Goal: Information Seeking & Learning: Learn about a topic

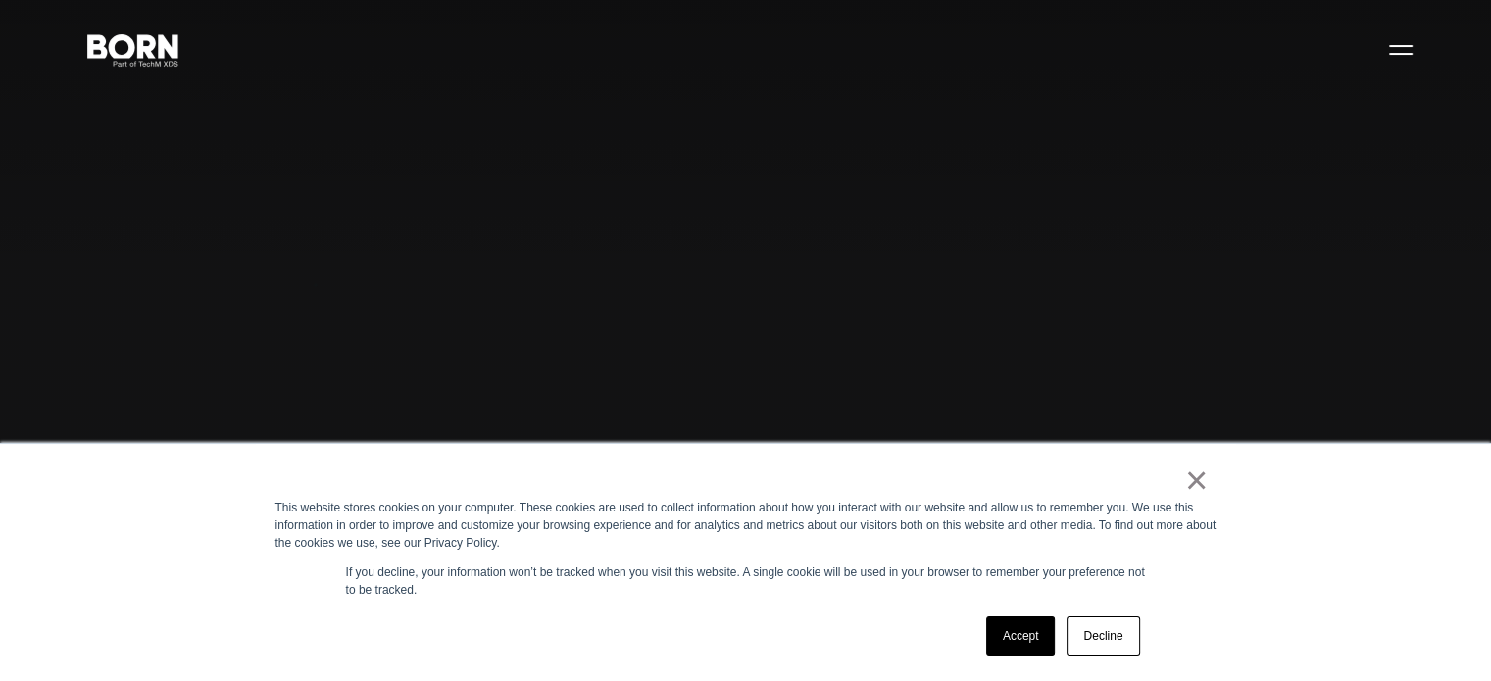
scroll to position [98, 0]
click at [1201, 477] on link "×" at bounding box center [1197, 481] width 24 height 18
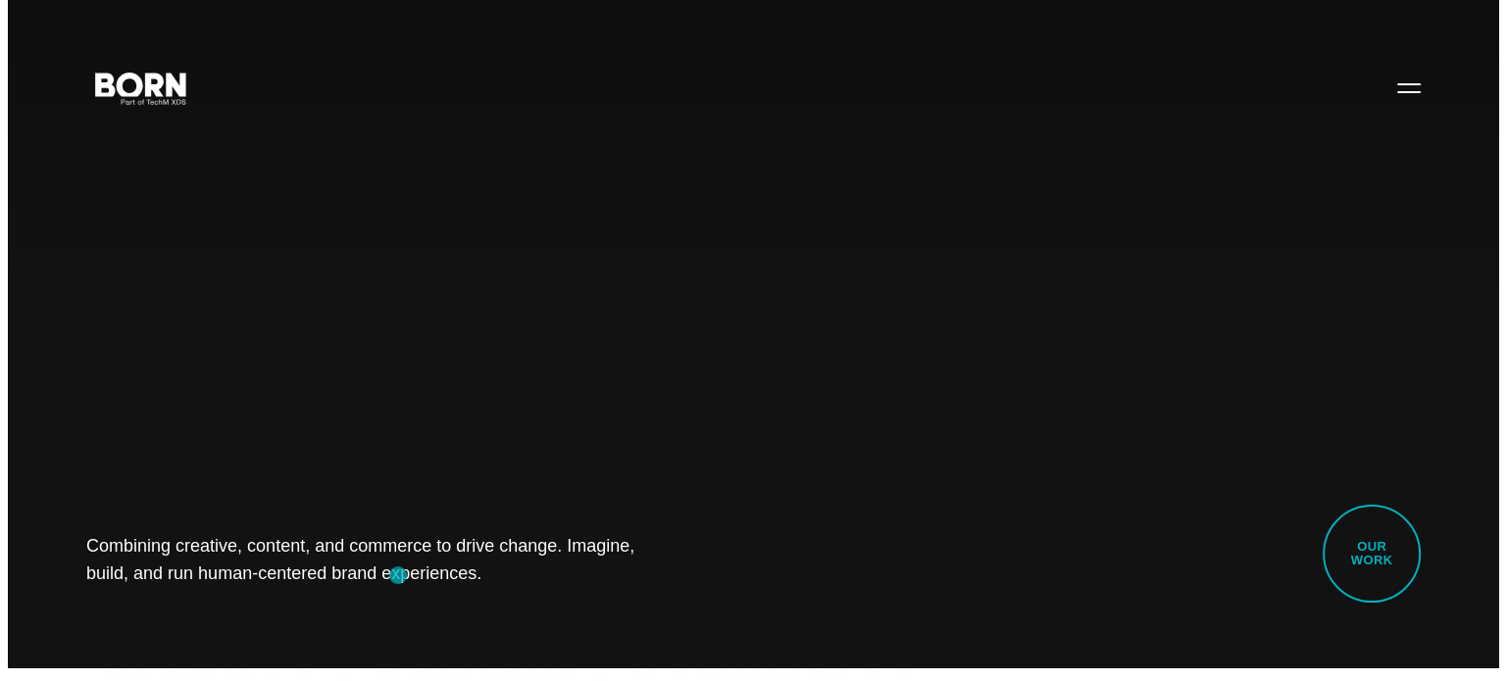
scroll to position [0, 0]
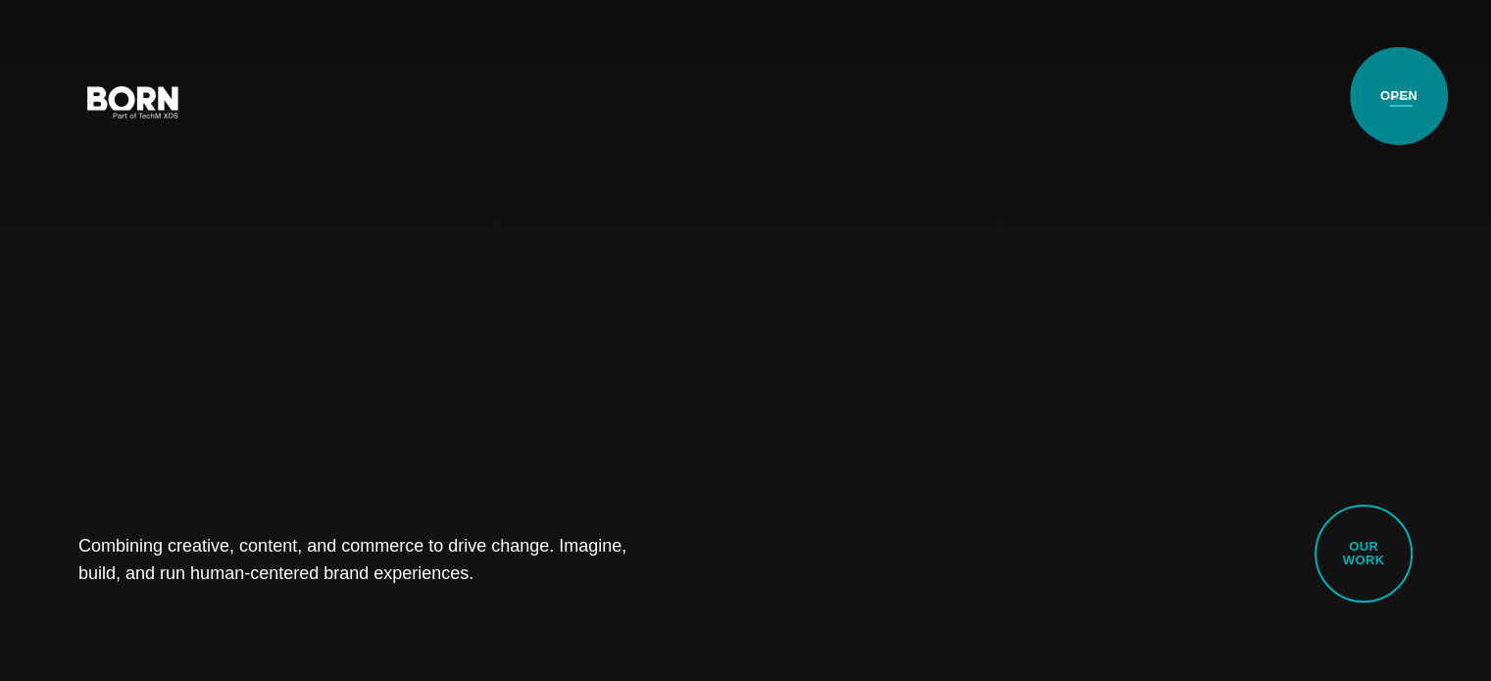
click at [1399, 96] on button "Primary Menu" at bounding box center [1400, 100] width 47 height 41
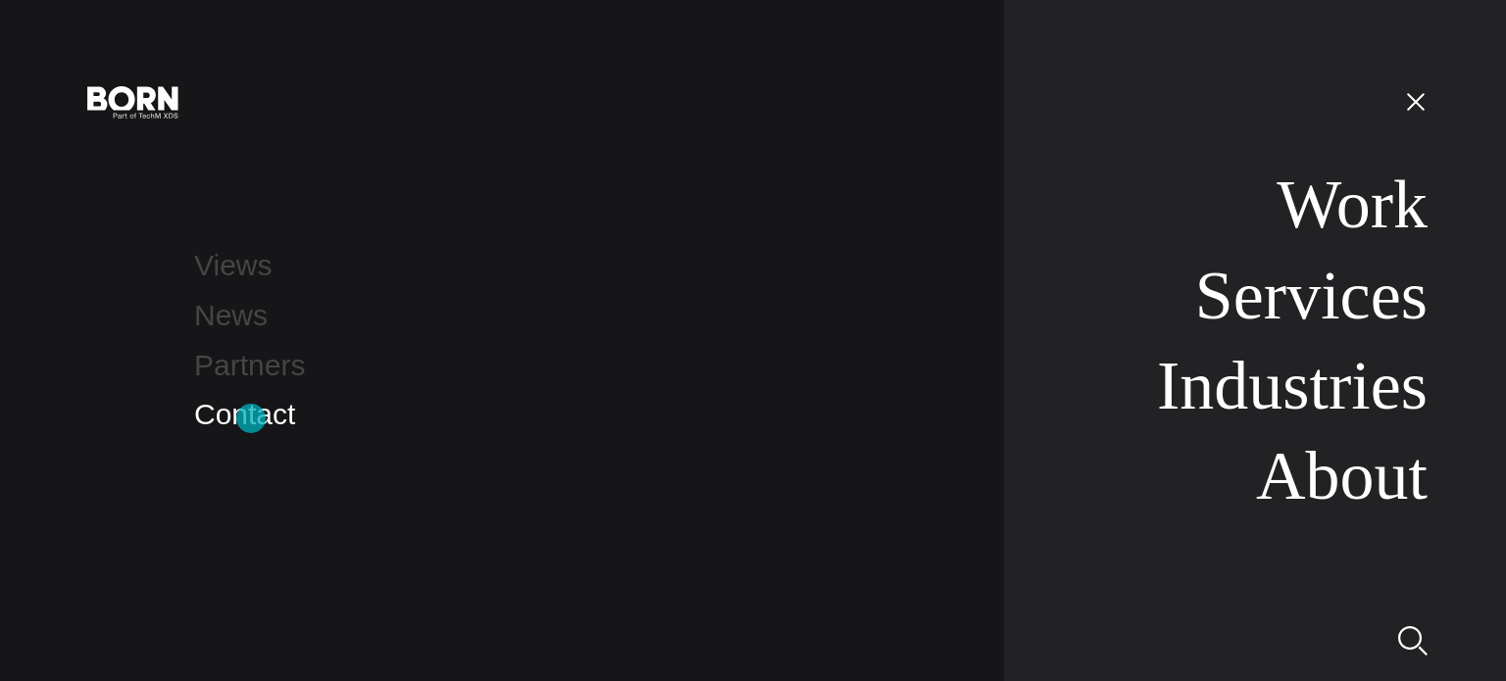
click at [251, 419] on link "Contact" at bounding box center [244, 414] width 101 height 32
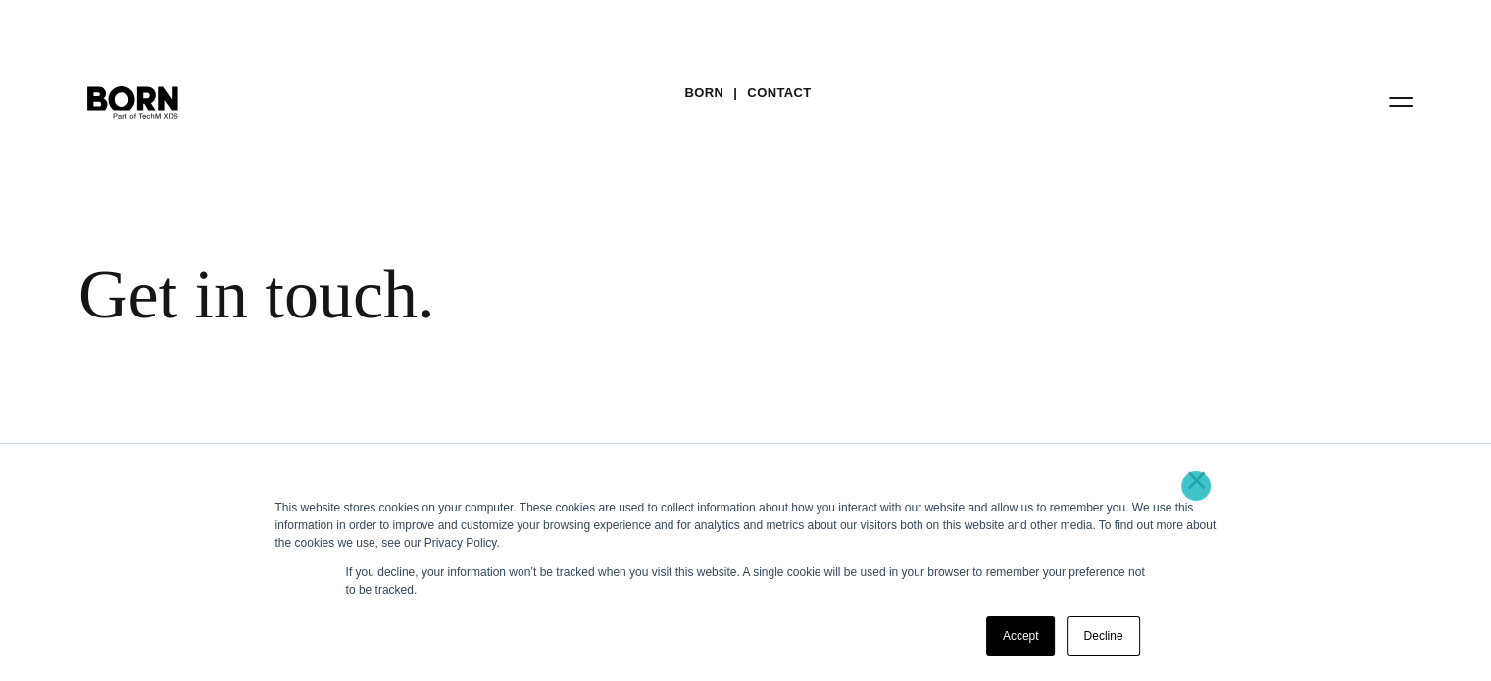
click at [1196, 477] on link "×" at bounding box center [1197, 481] width 24 height 18
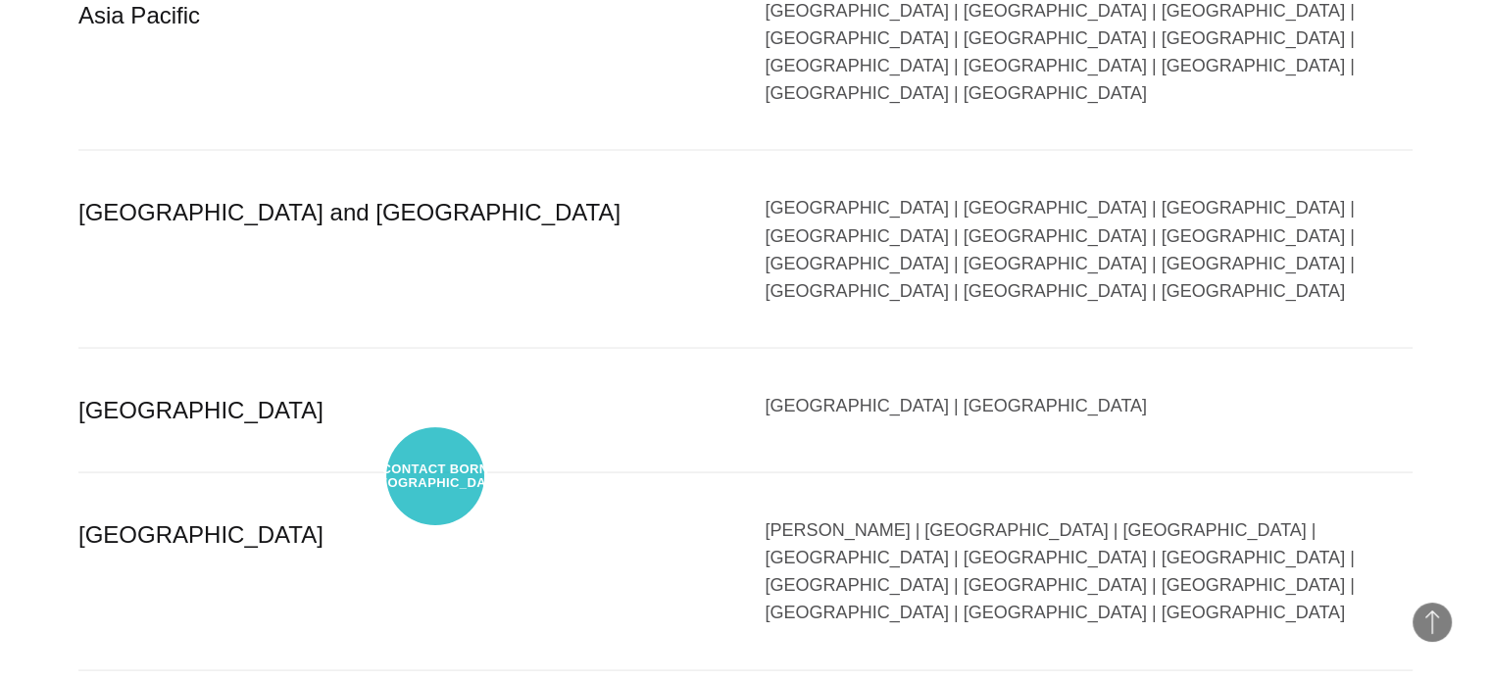
scroll to position [3823, 0]
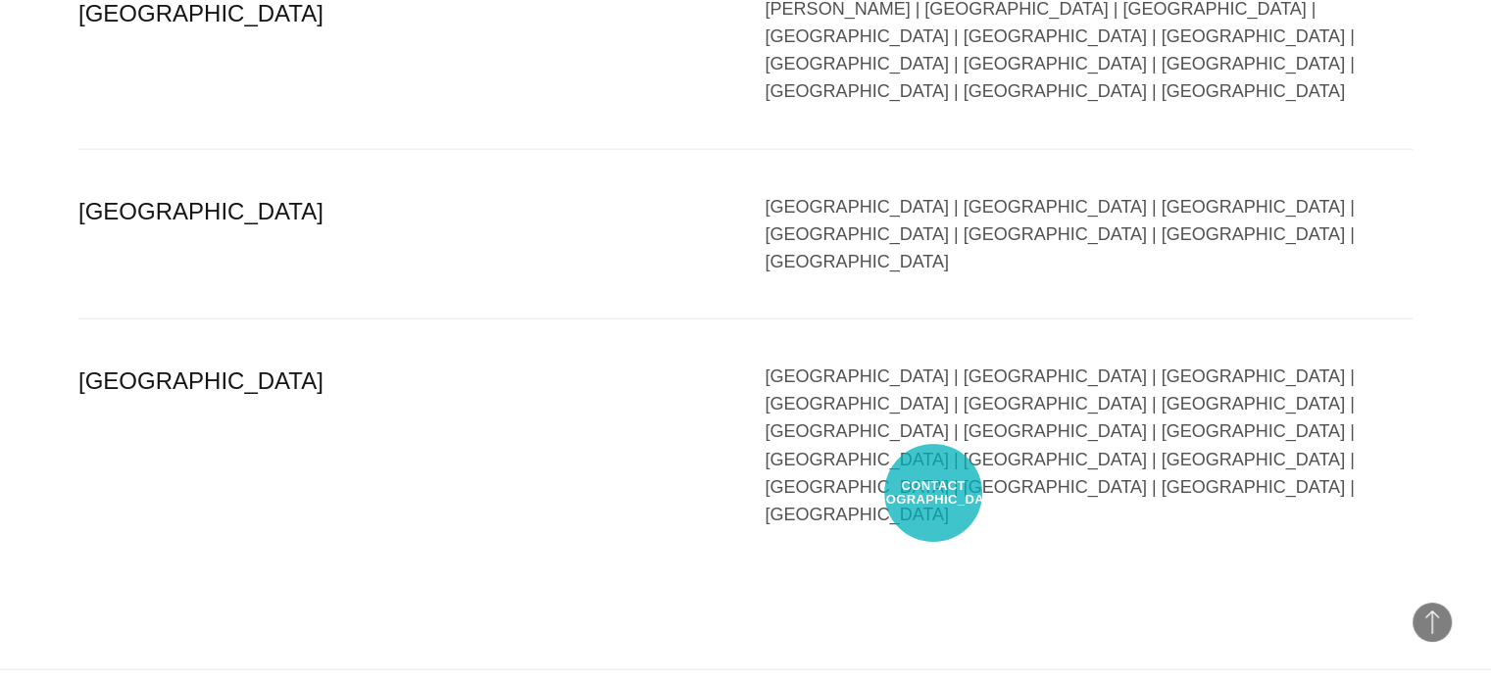
scroll to position [4019, 0]
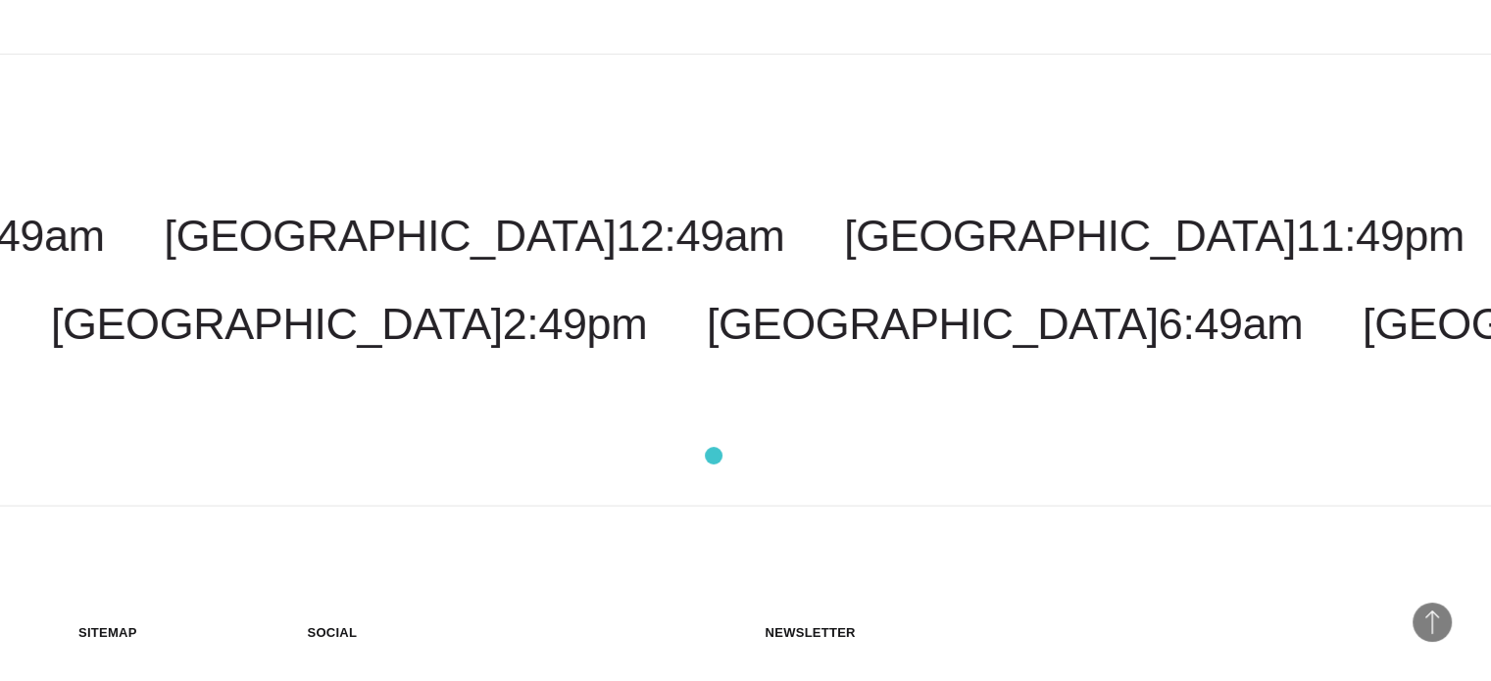
scroll to position [4970, 0]
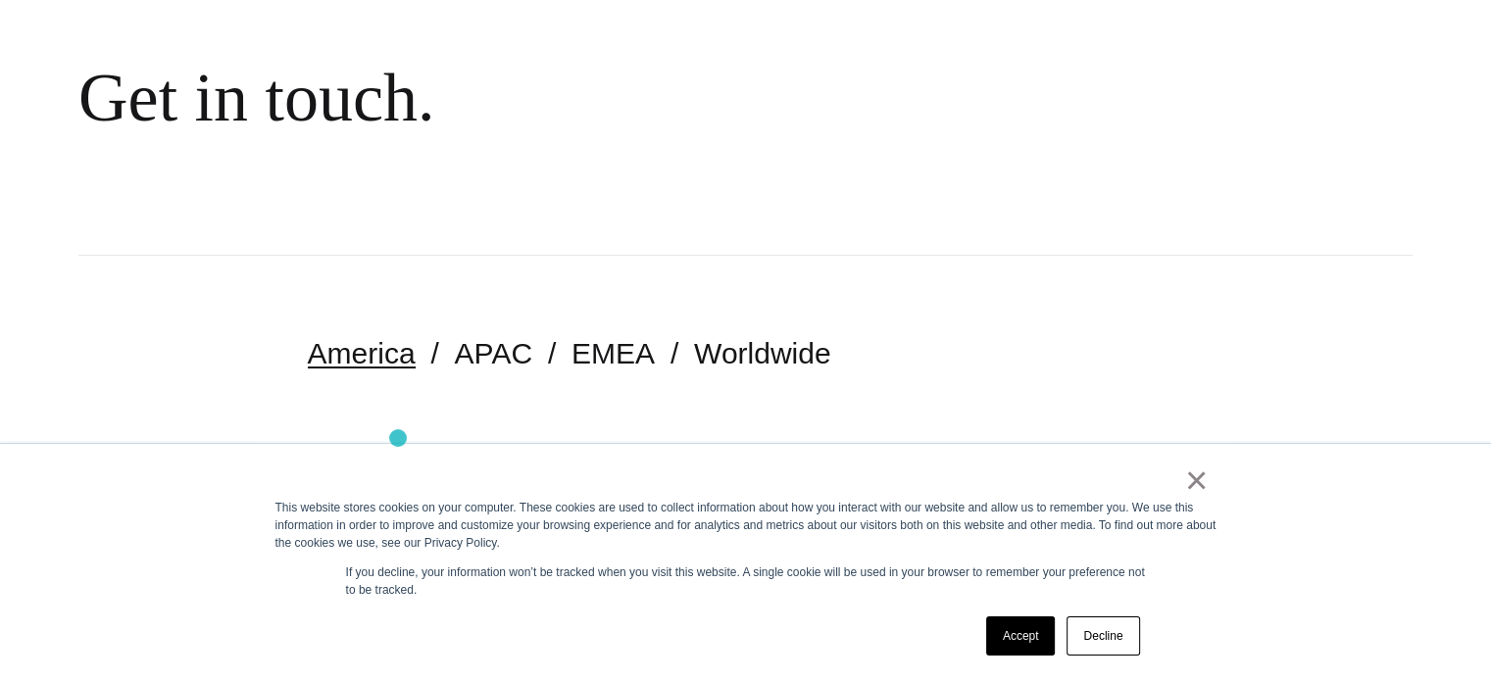
scroll to position [392, 0]
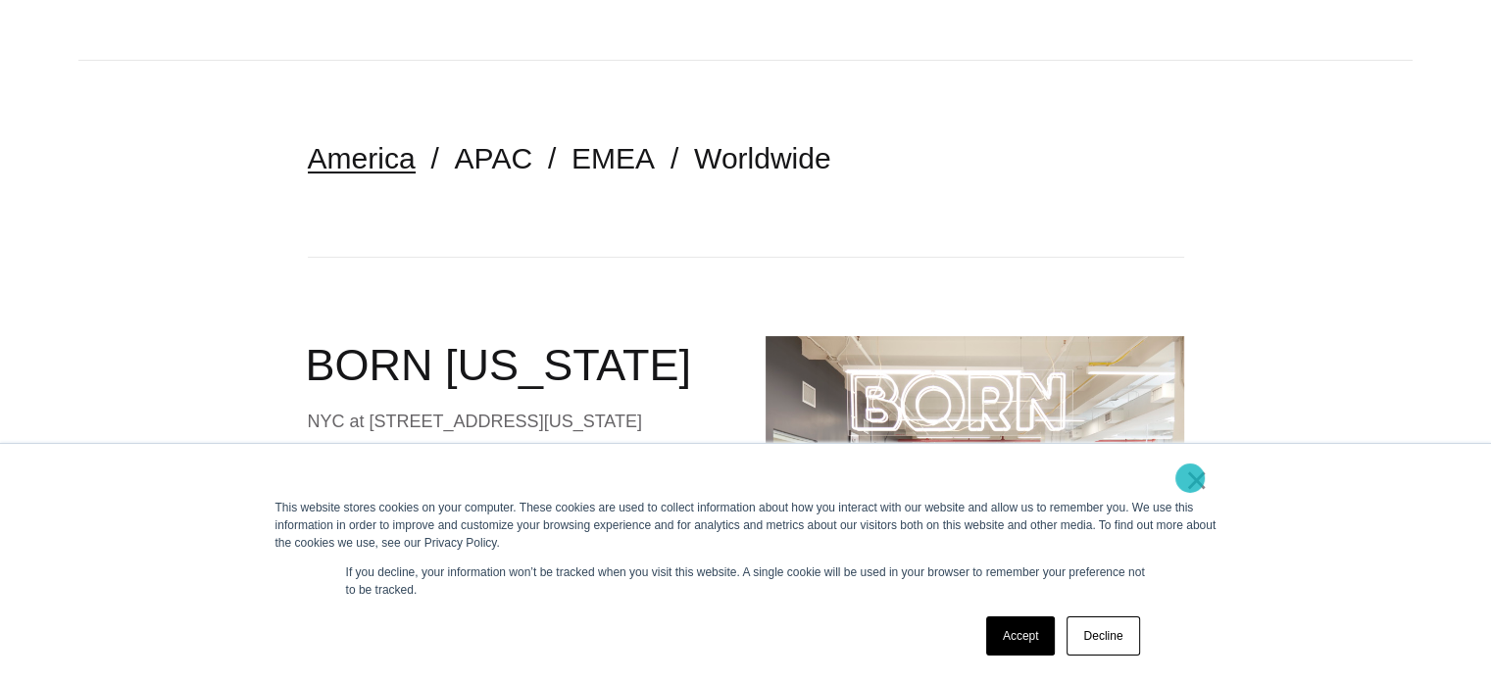
click at [1190, 478] on link "×" at bounding box center [1197, 481] width 24 height 18
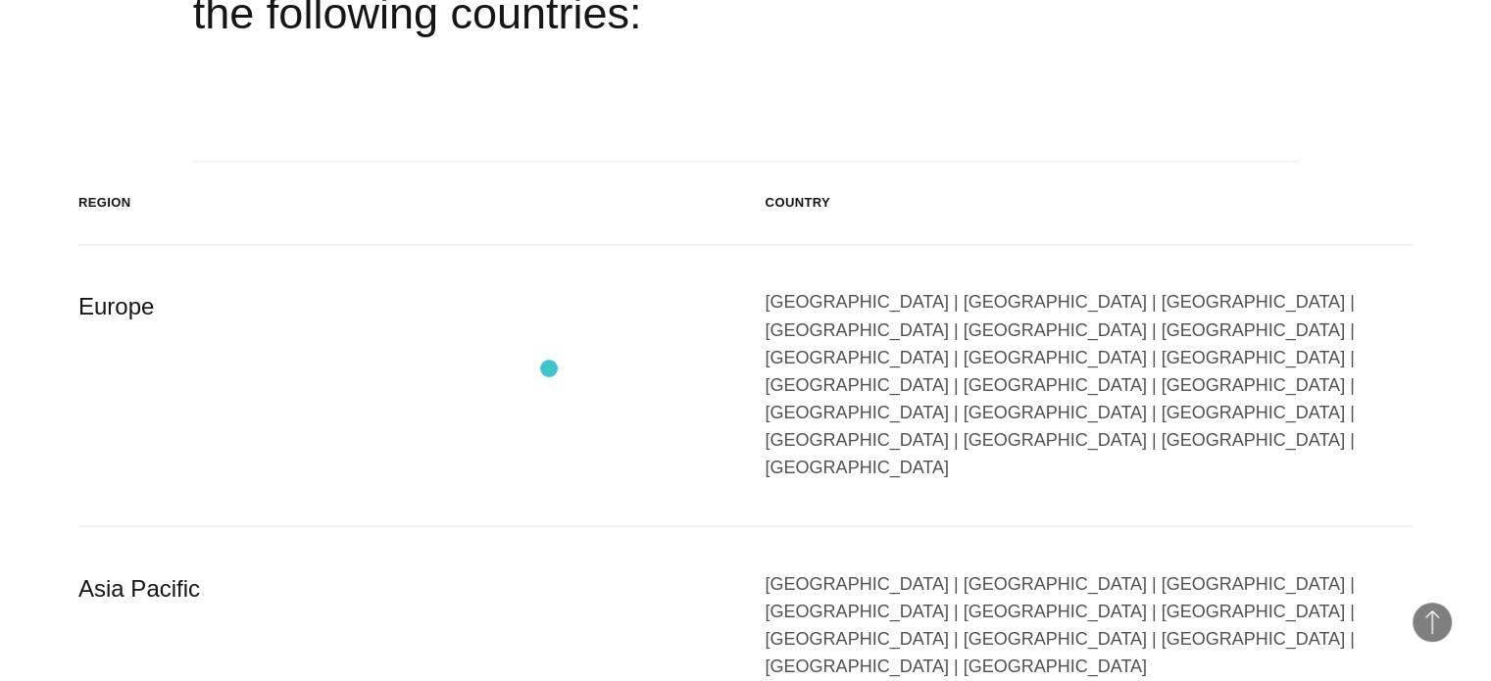
scroll to position [3235, 0]
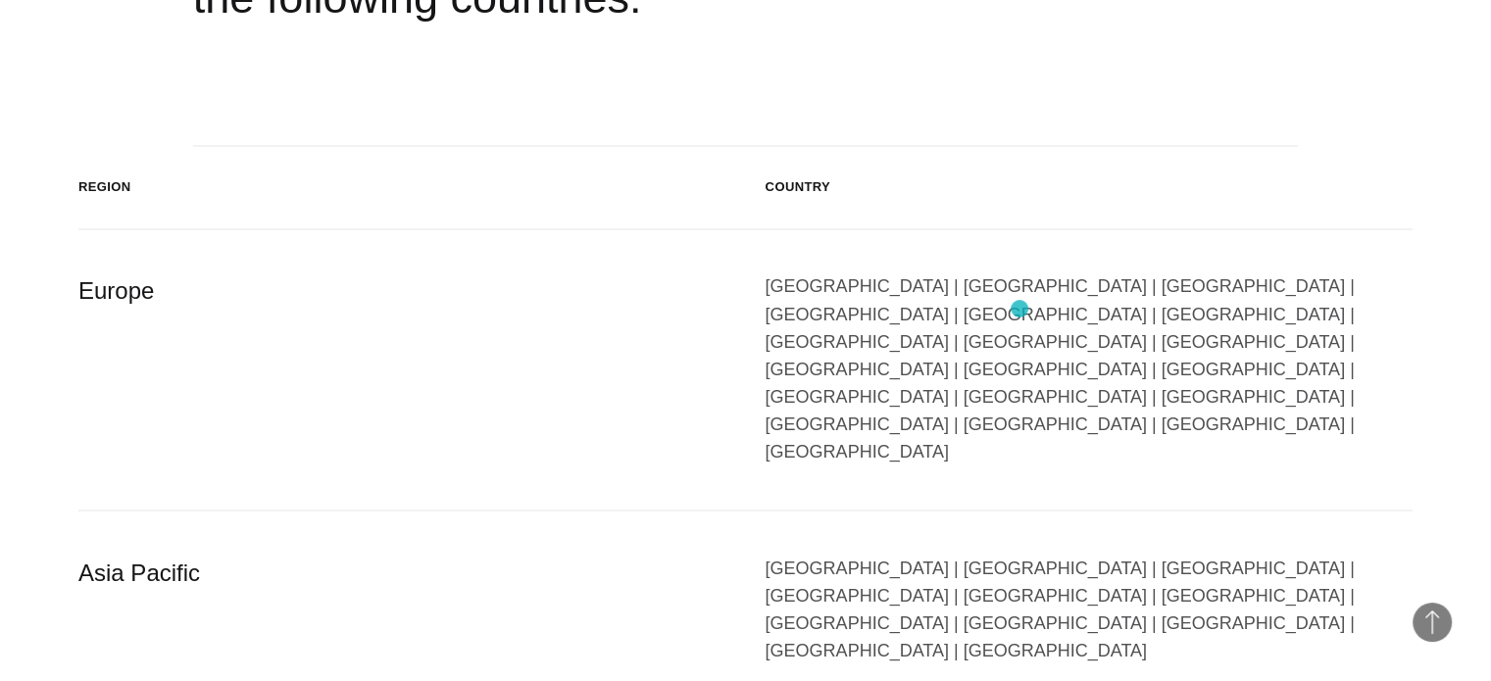
click at [1021, 301] on div "[GEOGRAPHIC_DATA] | [GEOGRAPHIC_DATA] | [GEOGRAPHIC_DATA] | [GEOGRAPHIC_DATA] |…" at bounding box center [1090, 369] width 648 height 193
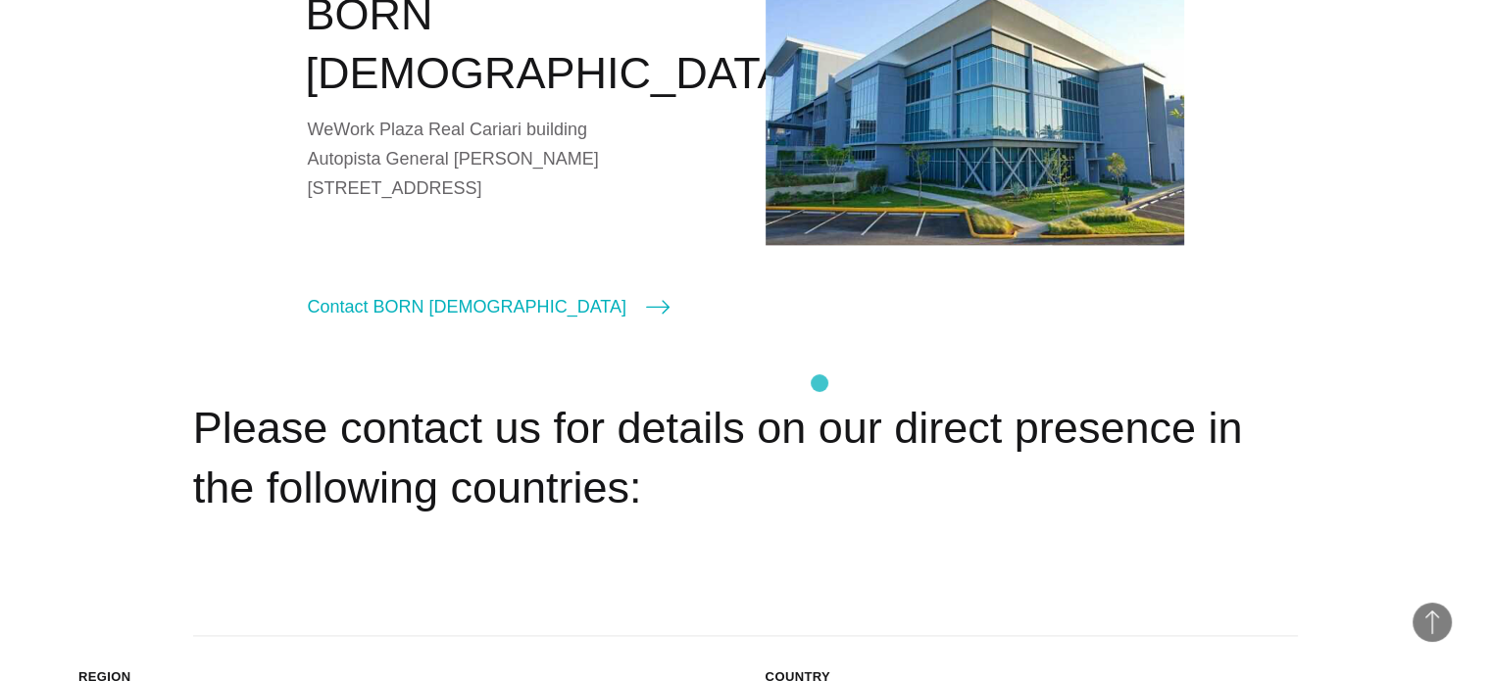
click at [820, 399] on h2 "Please contact us for details on our direct presence in the following countries:" at bounding box center [746, 458] width 1106 height 119
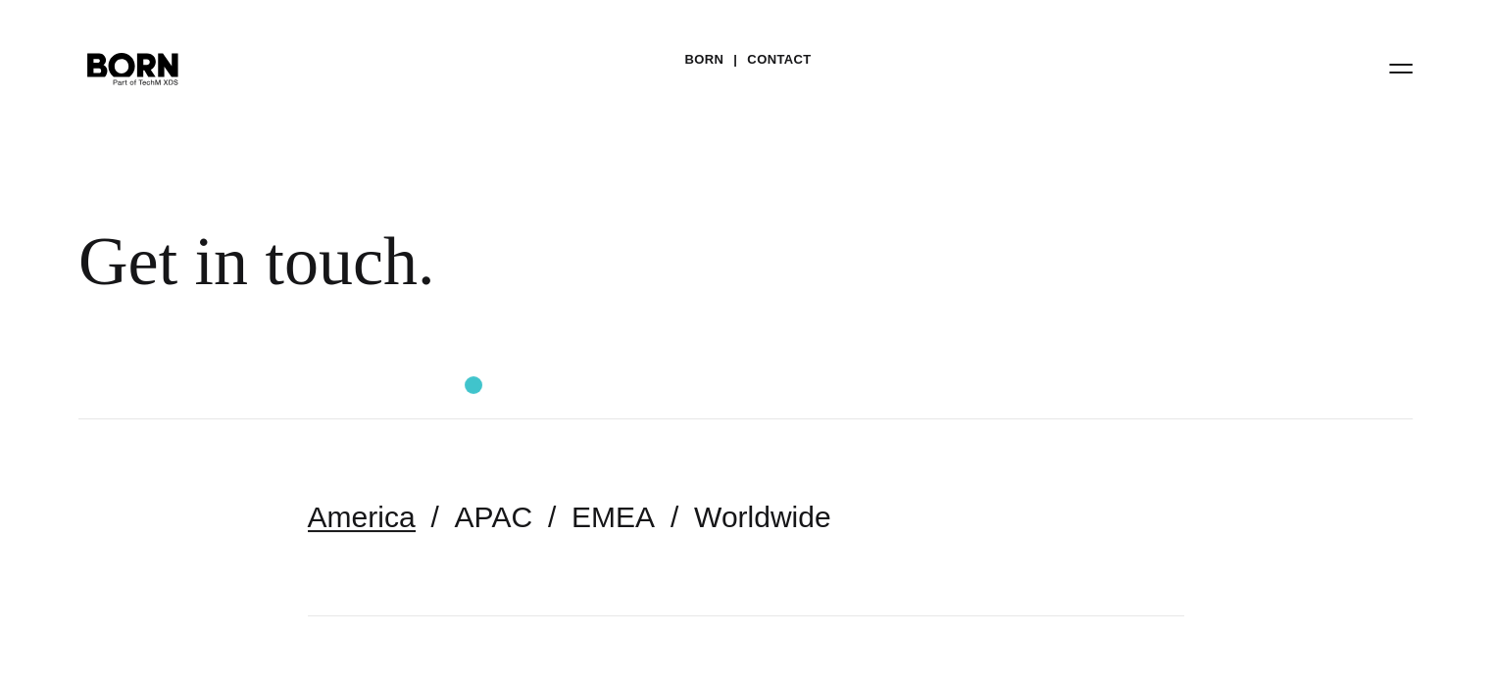
scroll to position [0, 0]
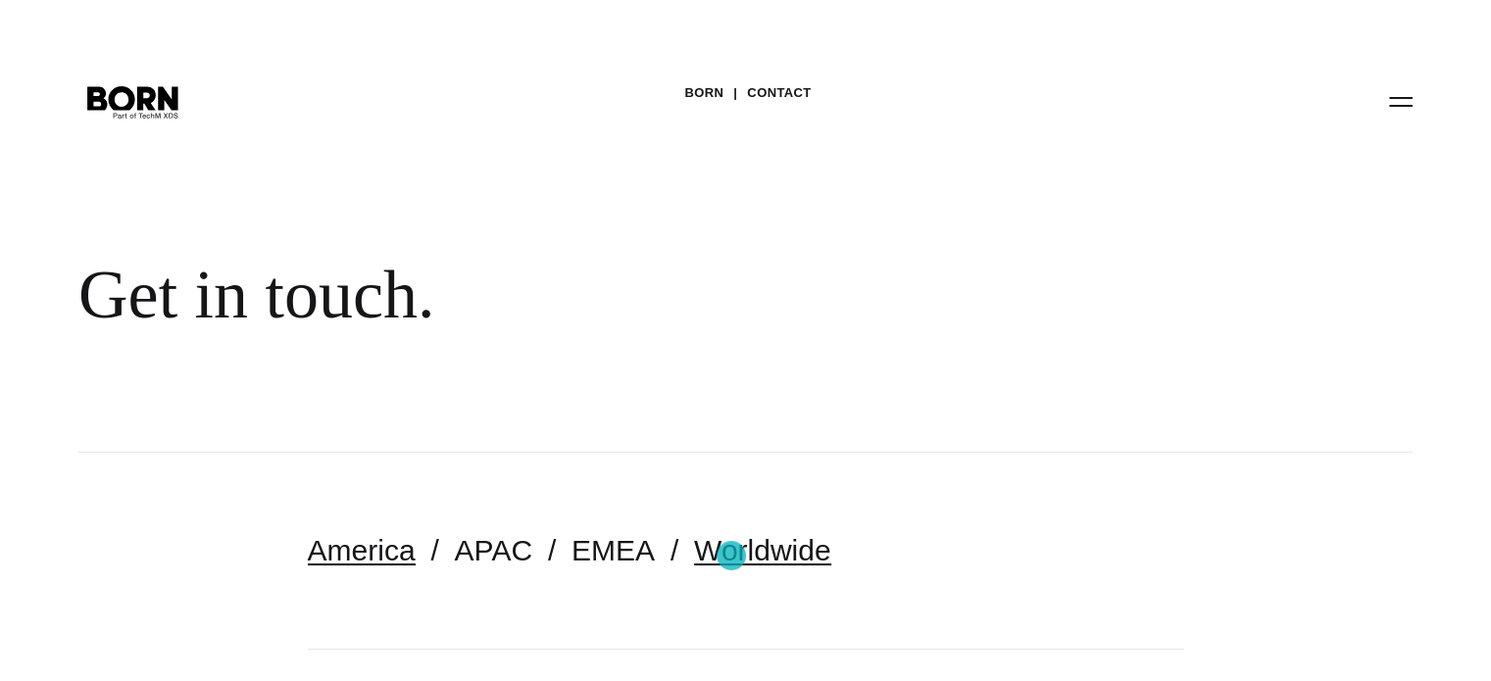
click at [733, 554] on link "Worldwide" at bounding box center [762, 550] width 137 height 32
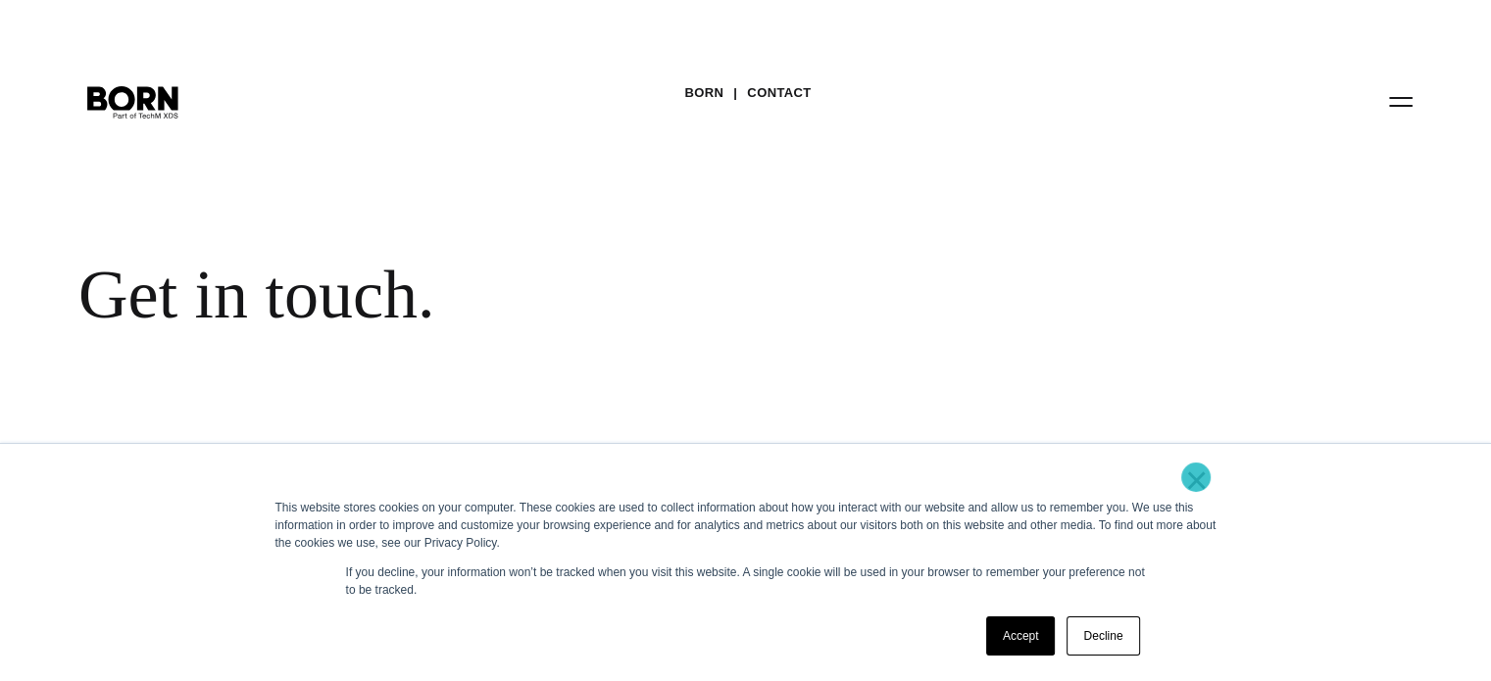
click at [1196, 477] on link "×" at bounding box center [1197, 481] width 24 height 18
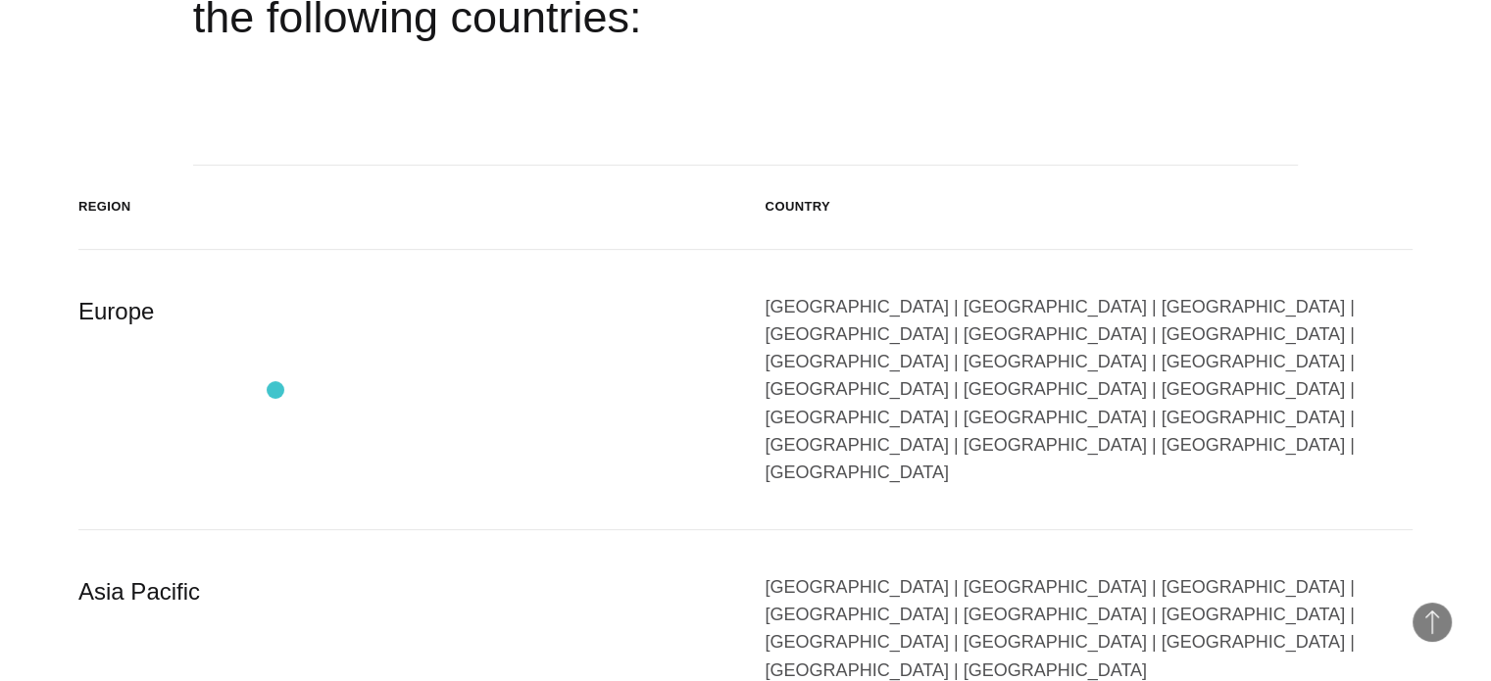
scroll to position [686, 0]
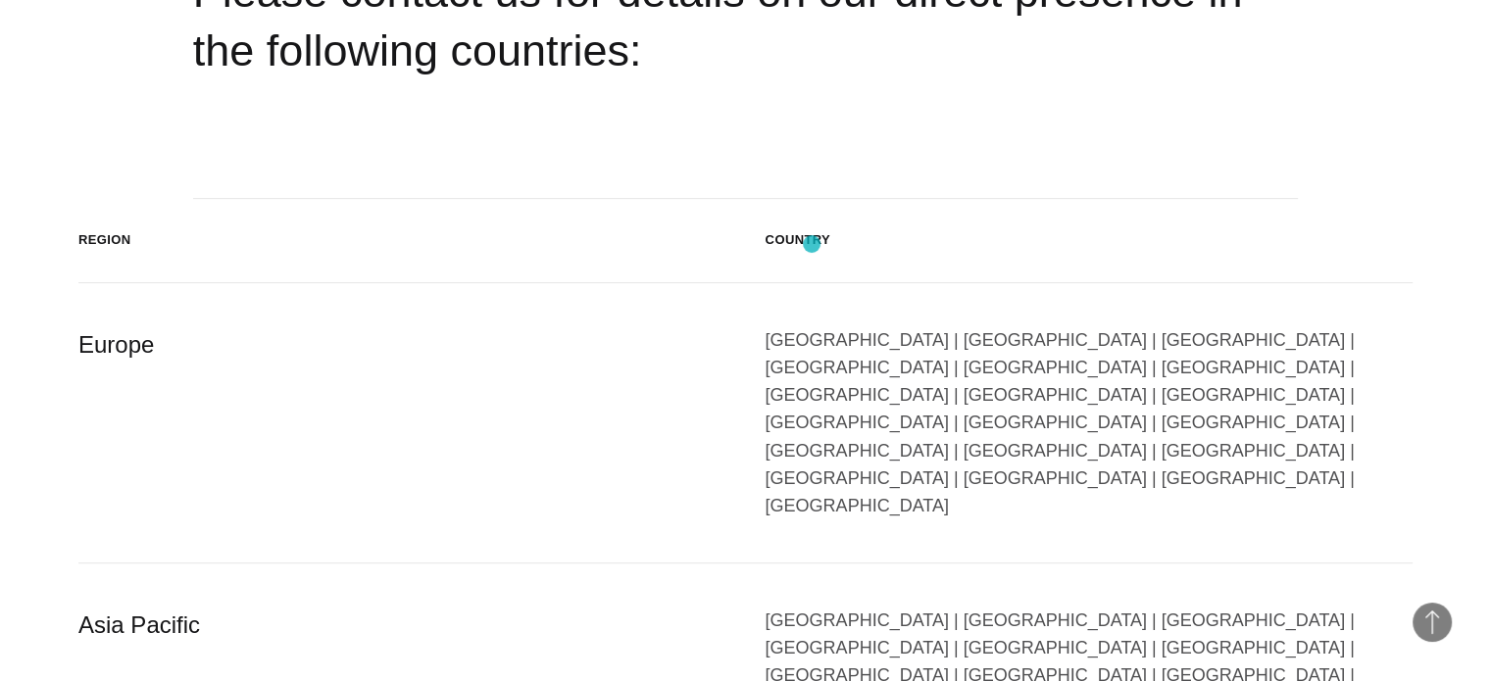
click at [809, 245] on div "Country" at bounding box center [1090, 240] width 648 height 20
click at [808, 245] on div "Country" at bounding box center [1090, 240] width 648 height 20
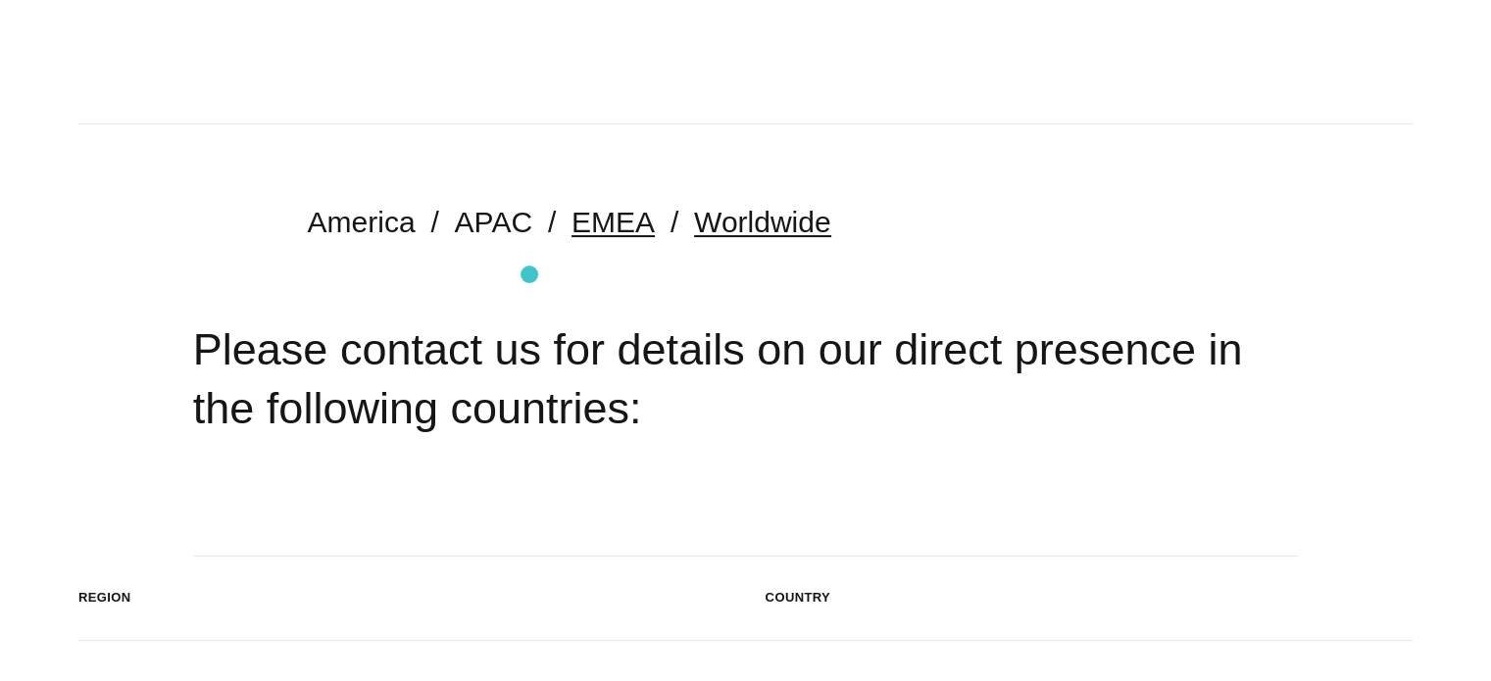
scroll to position [294, 0]
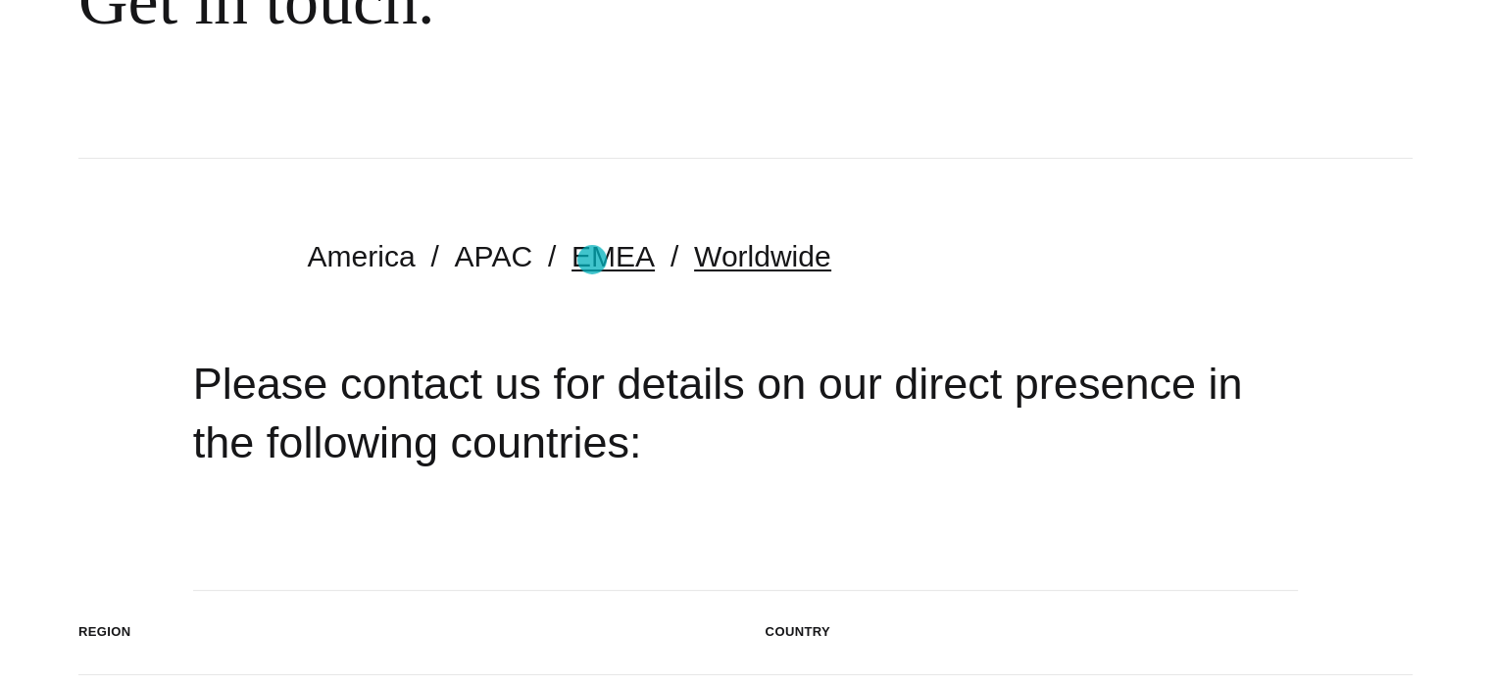
click at [592, 260] on link "EMEA" at bounding box center [613, 256] width 83 height 32
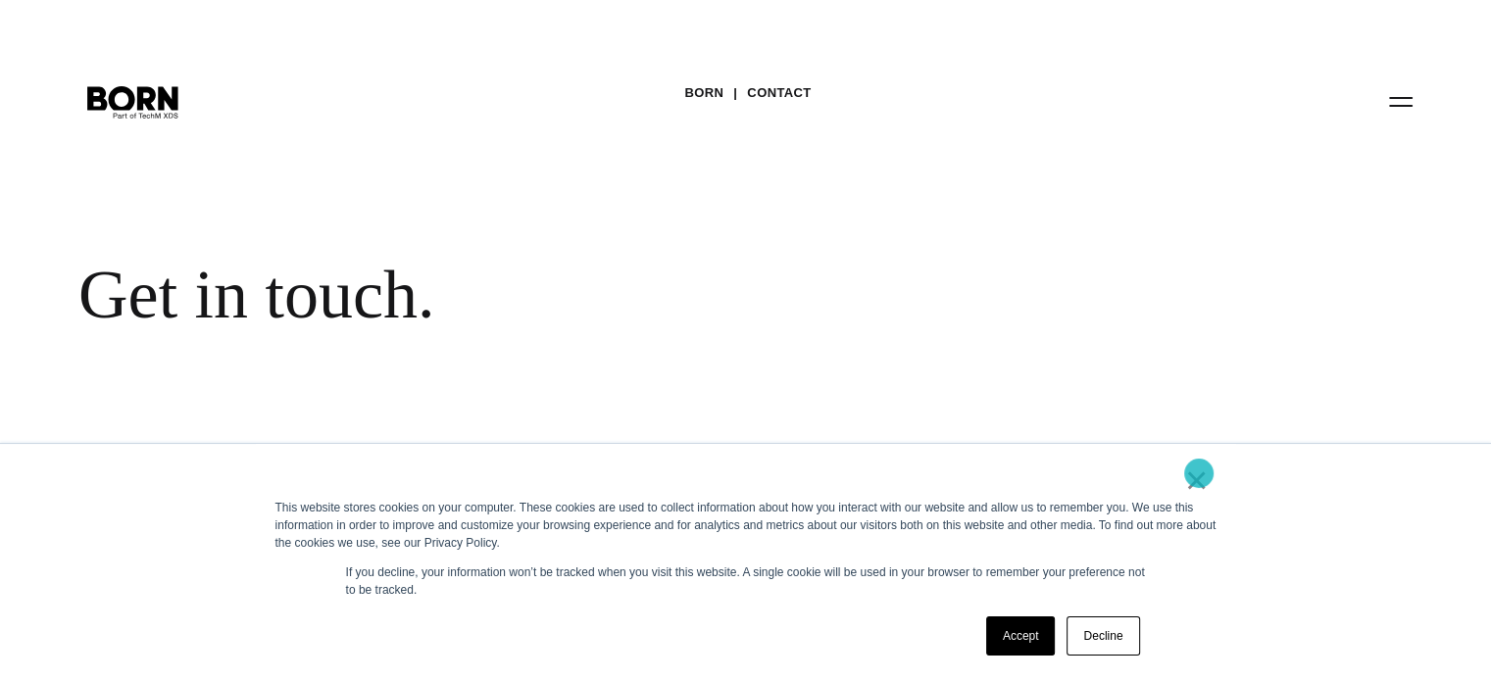
click at [1199, 473] on link "×" at bounding box center [1197, 481] width 24 height 18
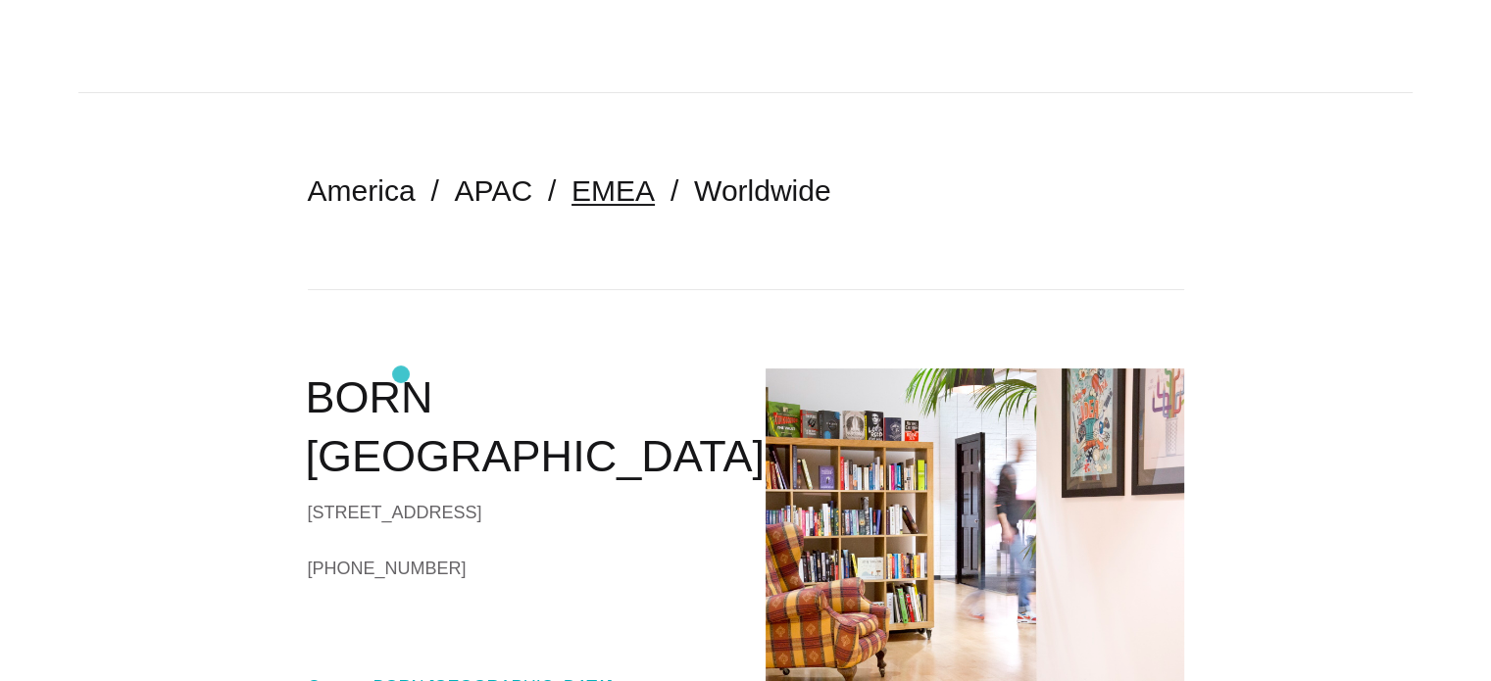
scroll to position [490, 0]
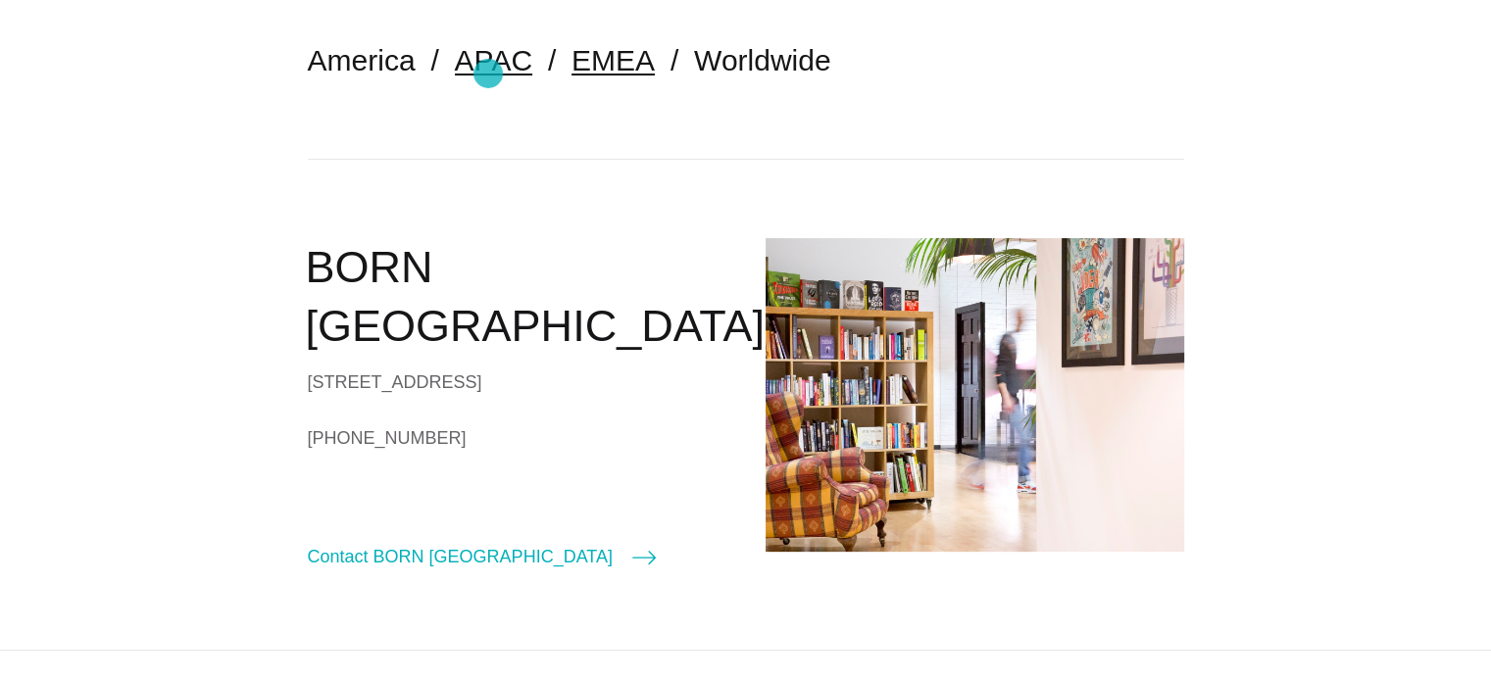
click at [488, 74] on link "APAC" at bounding box center [493, 60] width 77 height 32
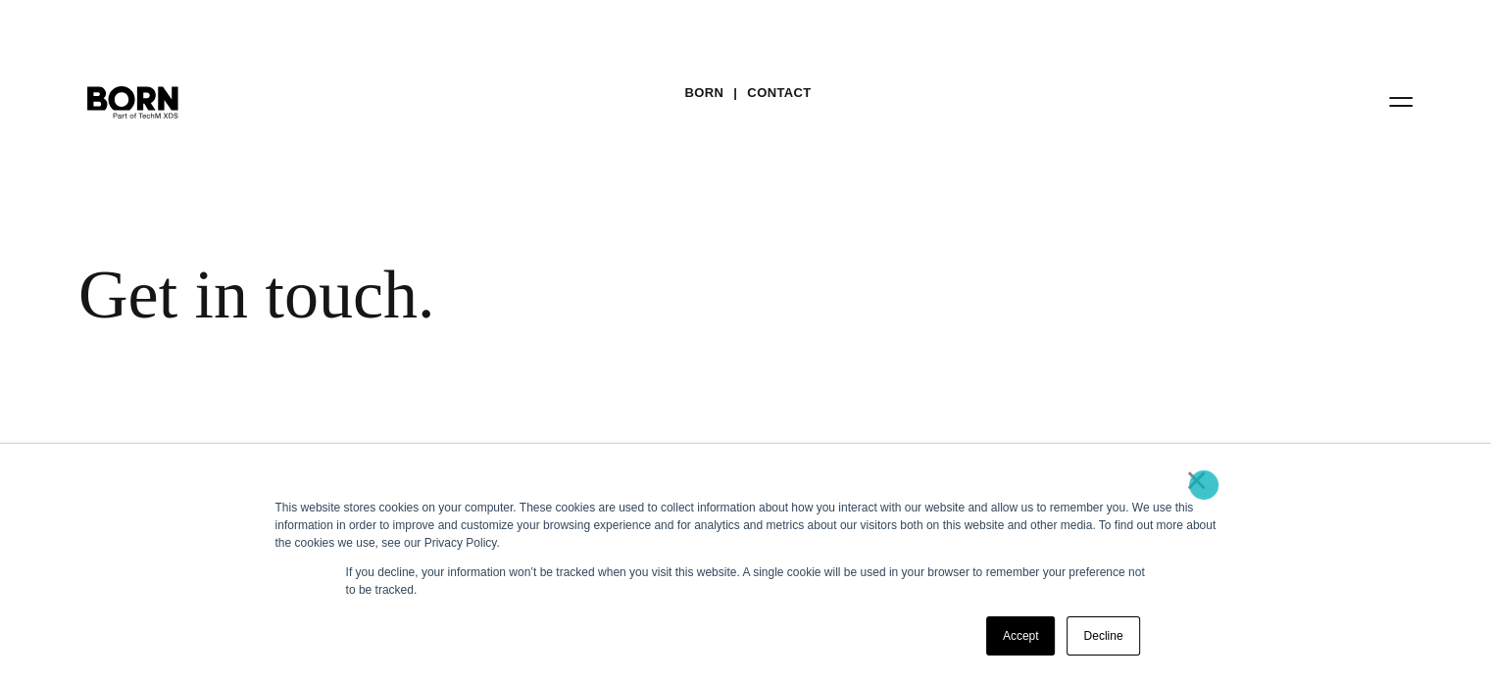
click at [1194, 485] on link "×" at bounding box center [1197, 481] width 24 height 18
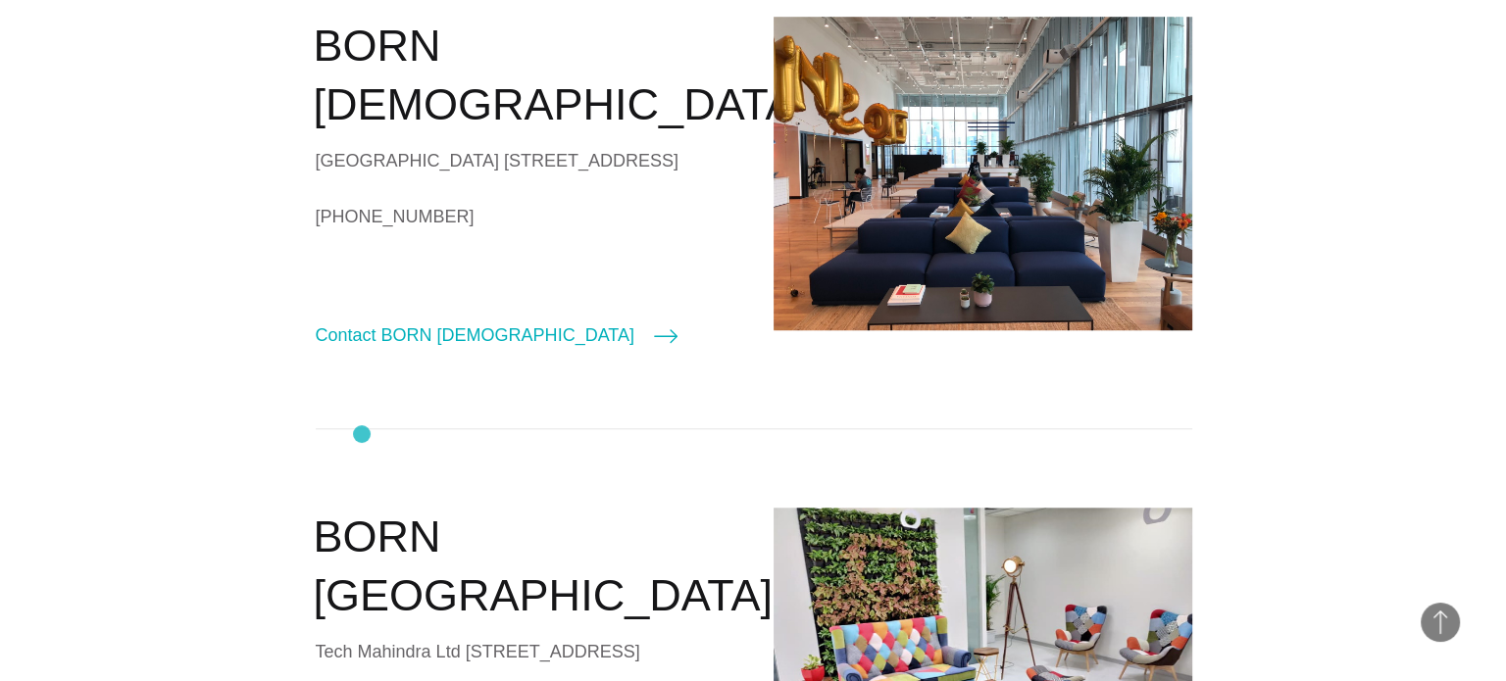
scroll to position [1765, 0]
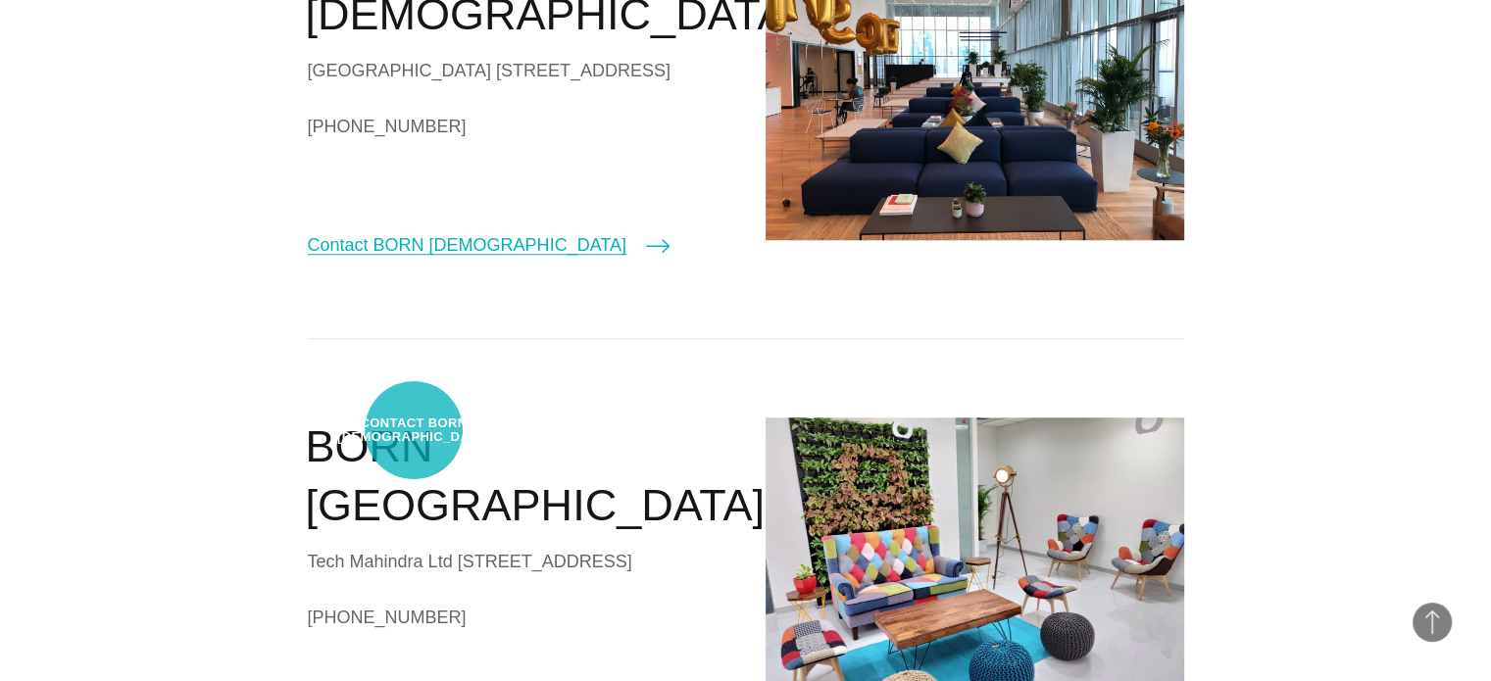
click at [414, 259] on link "Contact BORN [DEMOGRAPHIC_DATA]" at bounding box center [489, 244] width 362 height 27
select select "*********"
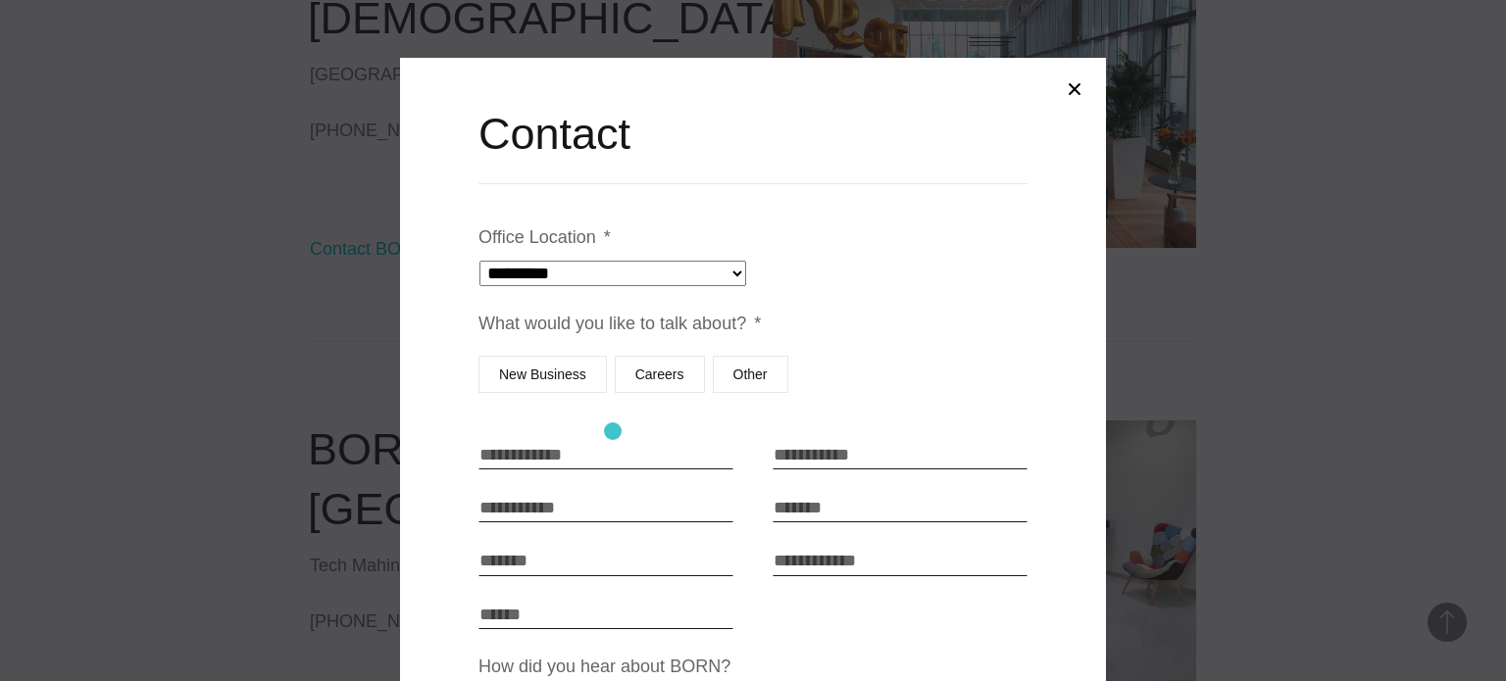
scroll to position [99, 0]
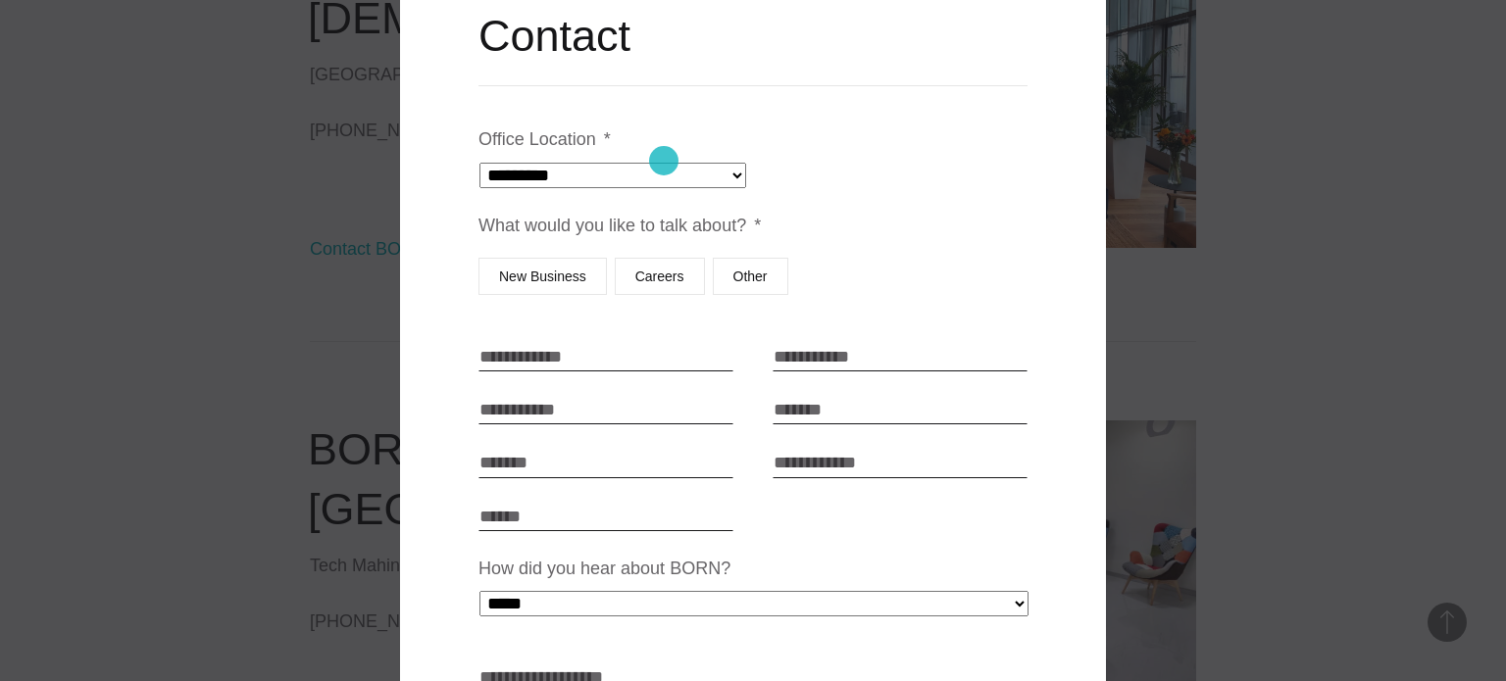
click at [664, 163] on select "**********" at bounding box center [612, 175] width 267 height 25
click at [943, 252] on li "What would you like to talk about? * New Business Careers Other" at bounding box center [752, 257] width 549 height 91
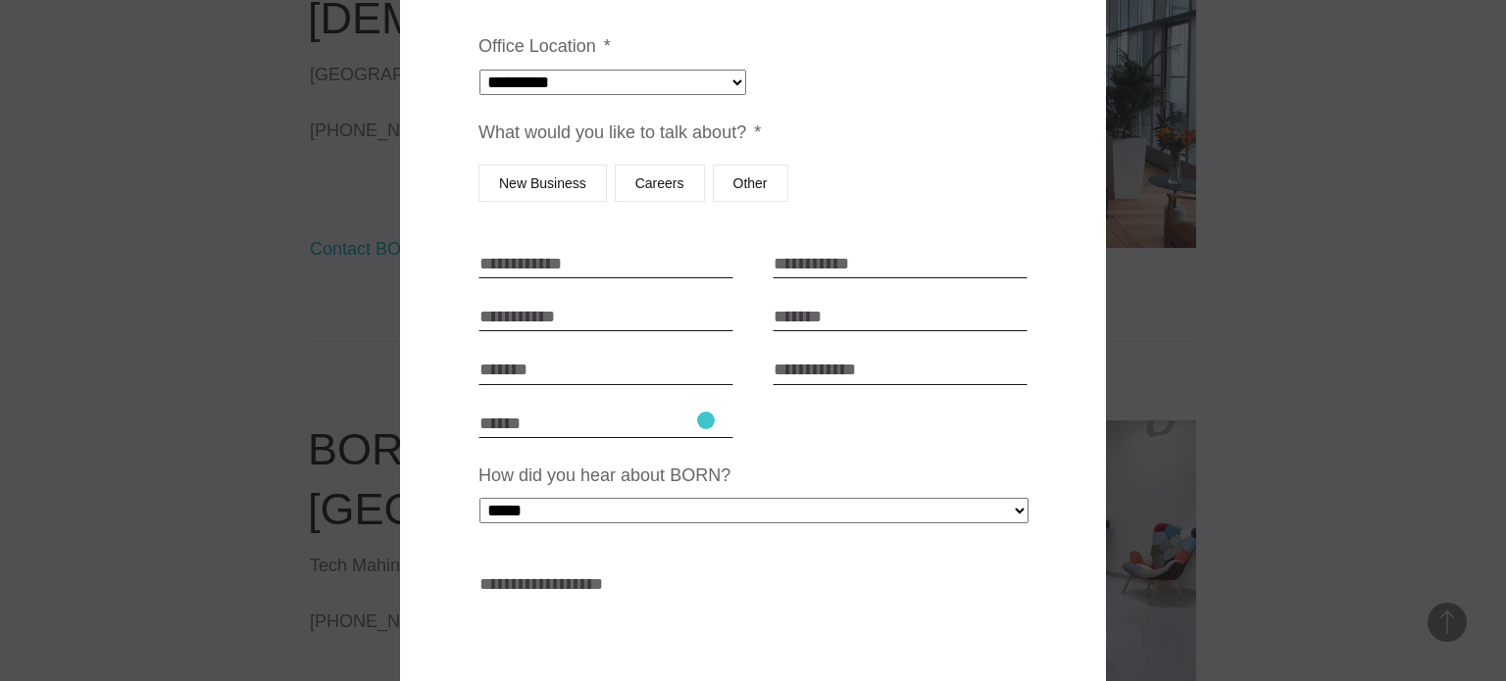
scroll to position [196, 0]
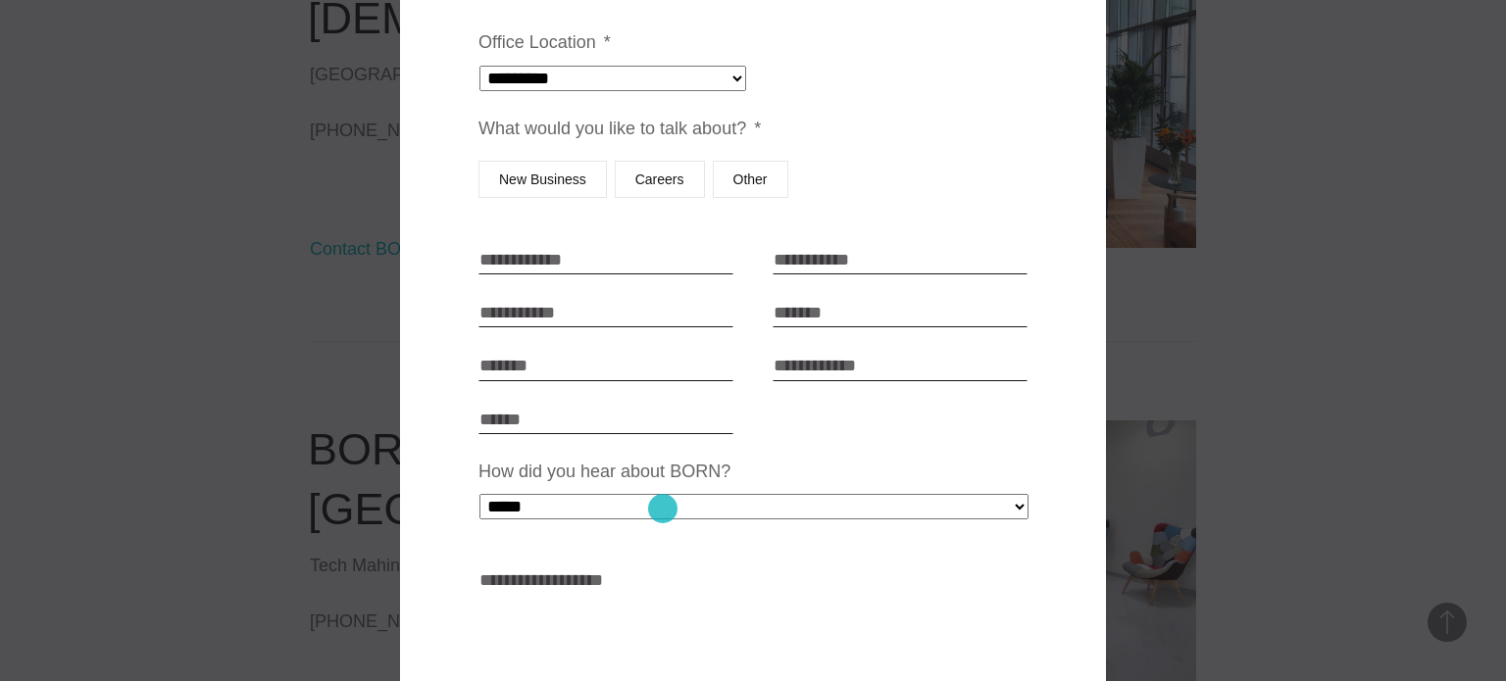
click at [663, 509] on select "**********" at bounding box center [753, 506] width 549 height 25
click at [639, 540] on ul "**********" at bounding box center [752, 467] width 549 height 878
click at [642, 501] on select "**********" at bounding box center [753, 506] width 549 height 25
click at [866, 85] on div "**********" at bounding box center [752, 77] width 549 height 27
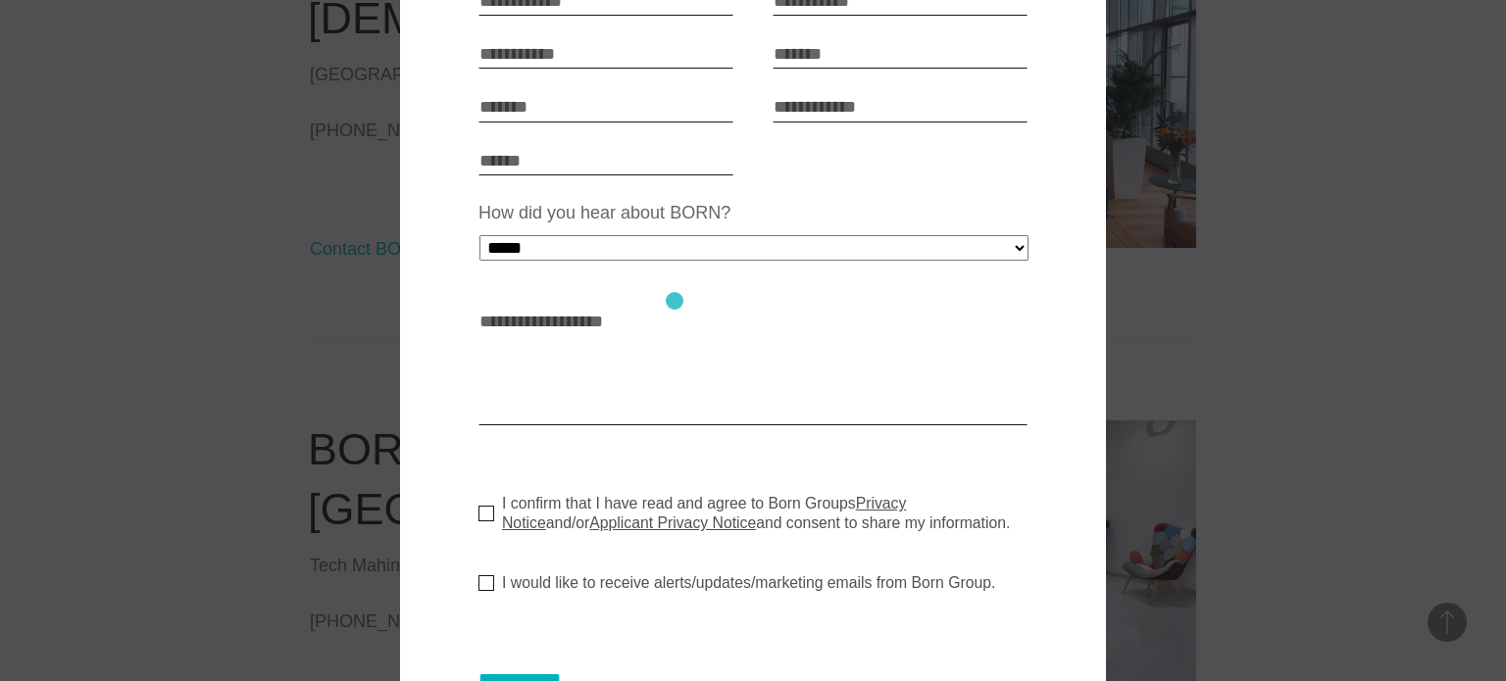
scroll to position [294, 0]
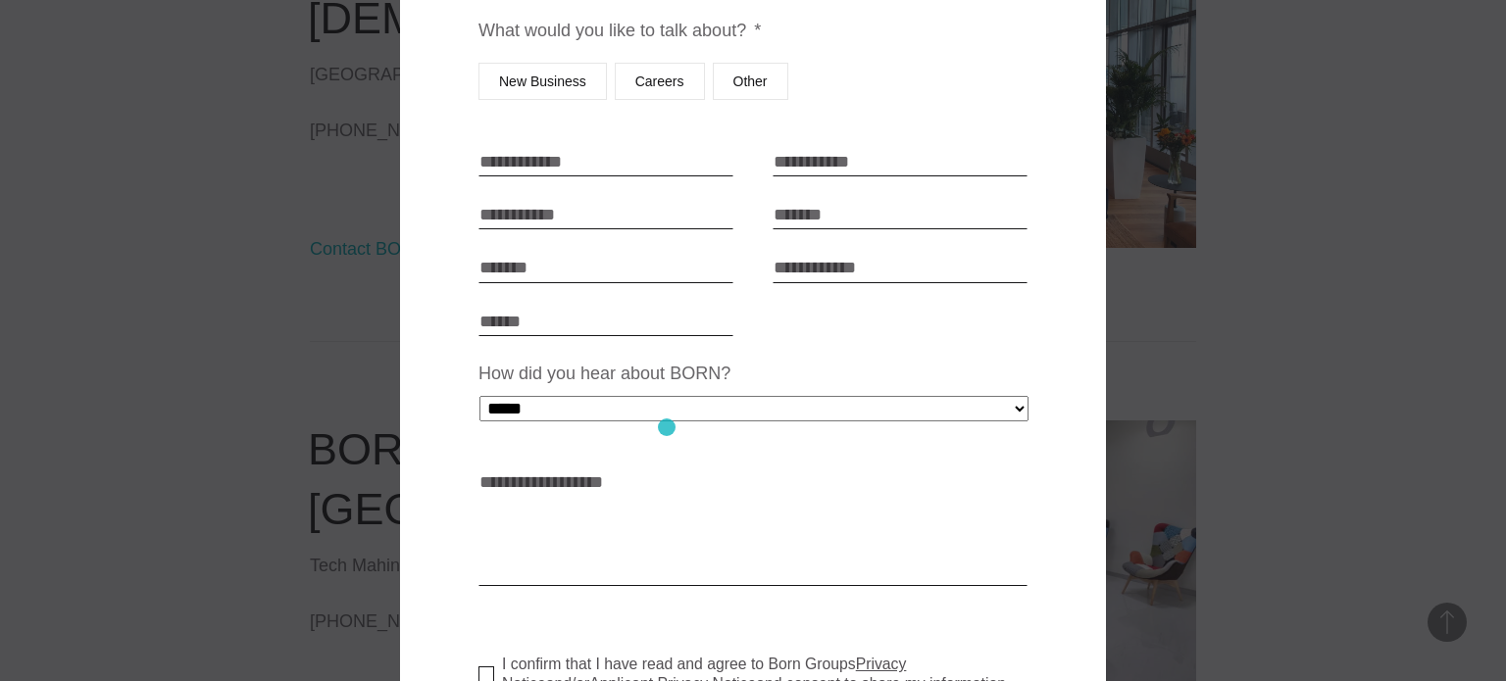
click at [667, 427] on ul "**********" at bounding box center [752, 369] width 549 height 878
click at [663, 415] on select "**********" at bounding box center [753, 408] width 549 height 25
click at [547, 471] on textarea "How can we help? * *" at bounding box center [752, 528] width 549 height 118
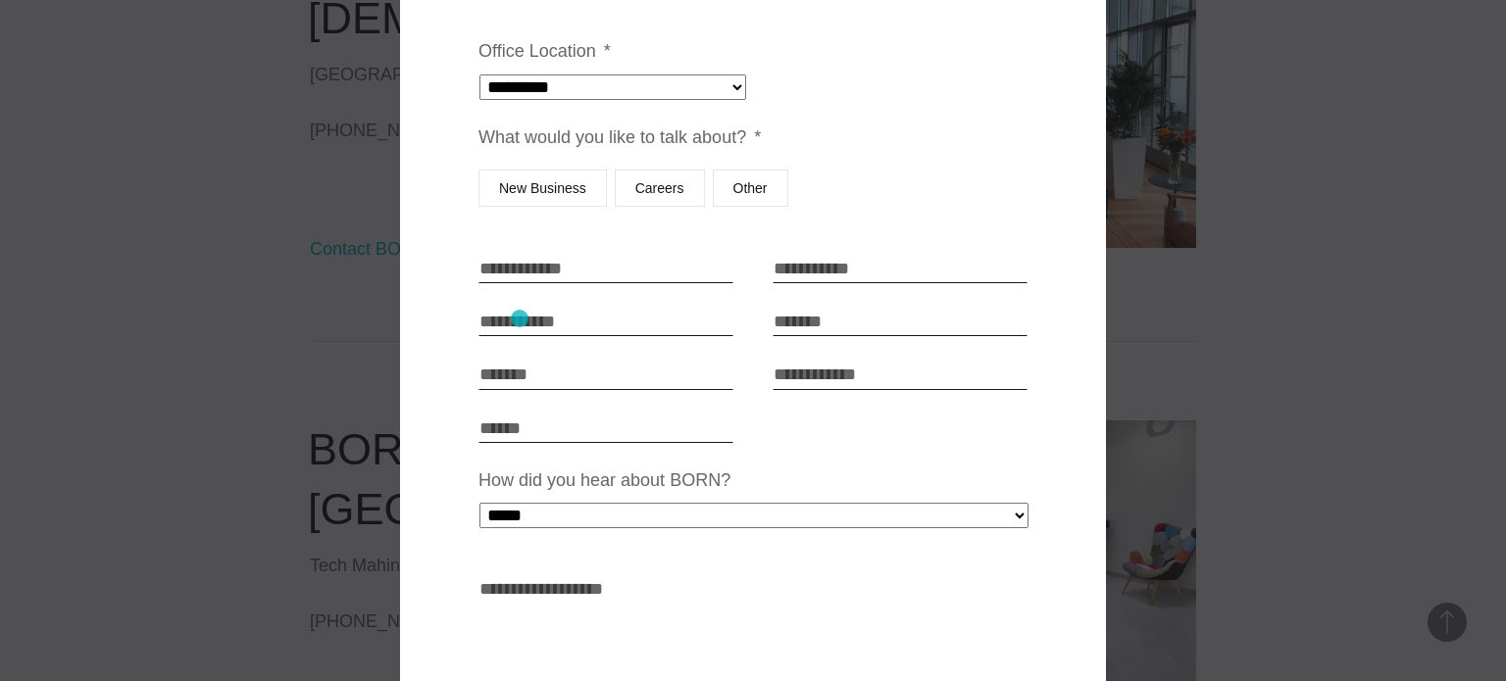
scroll to position [0, 0]
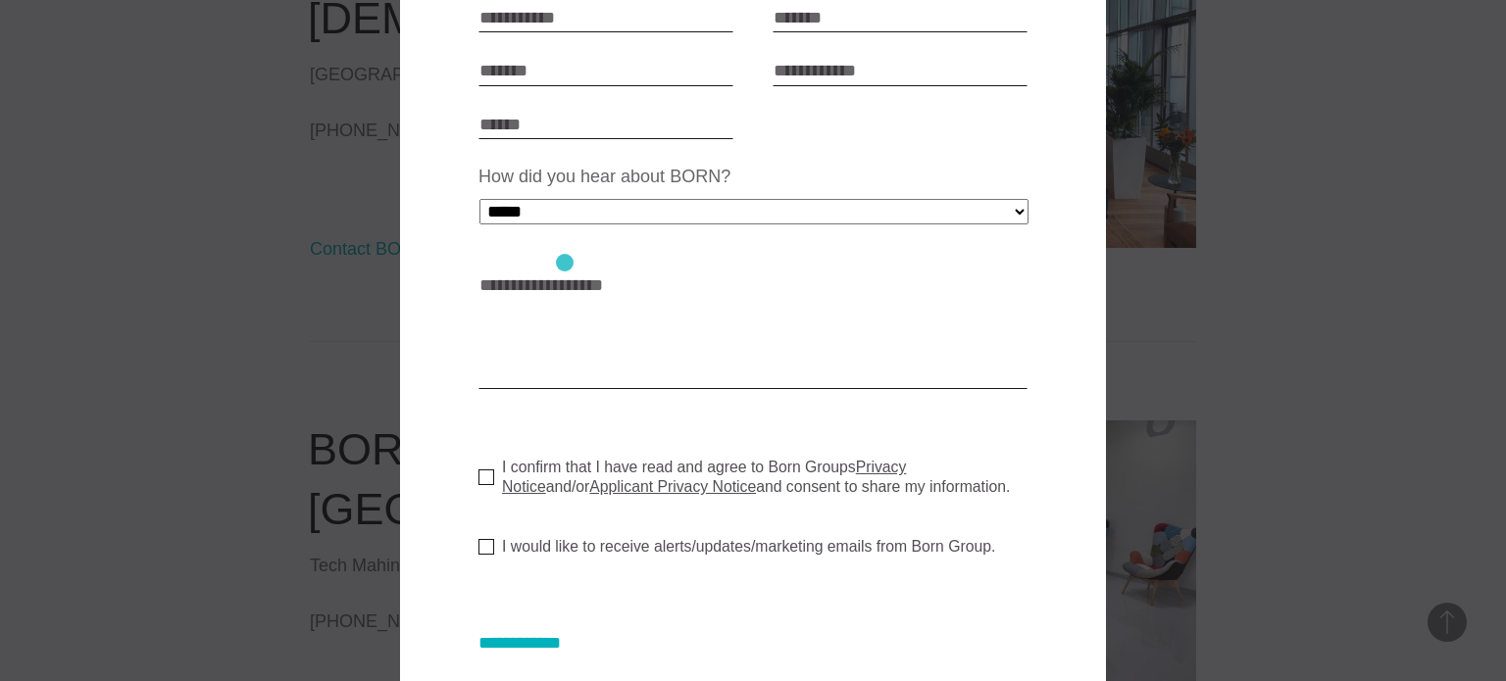
click at [565, 263] on ul "**********" at bounding box center [752, 172] width 549 height 878
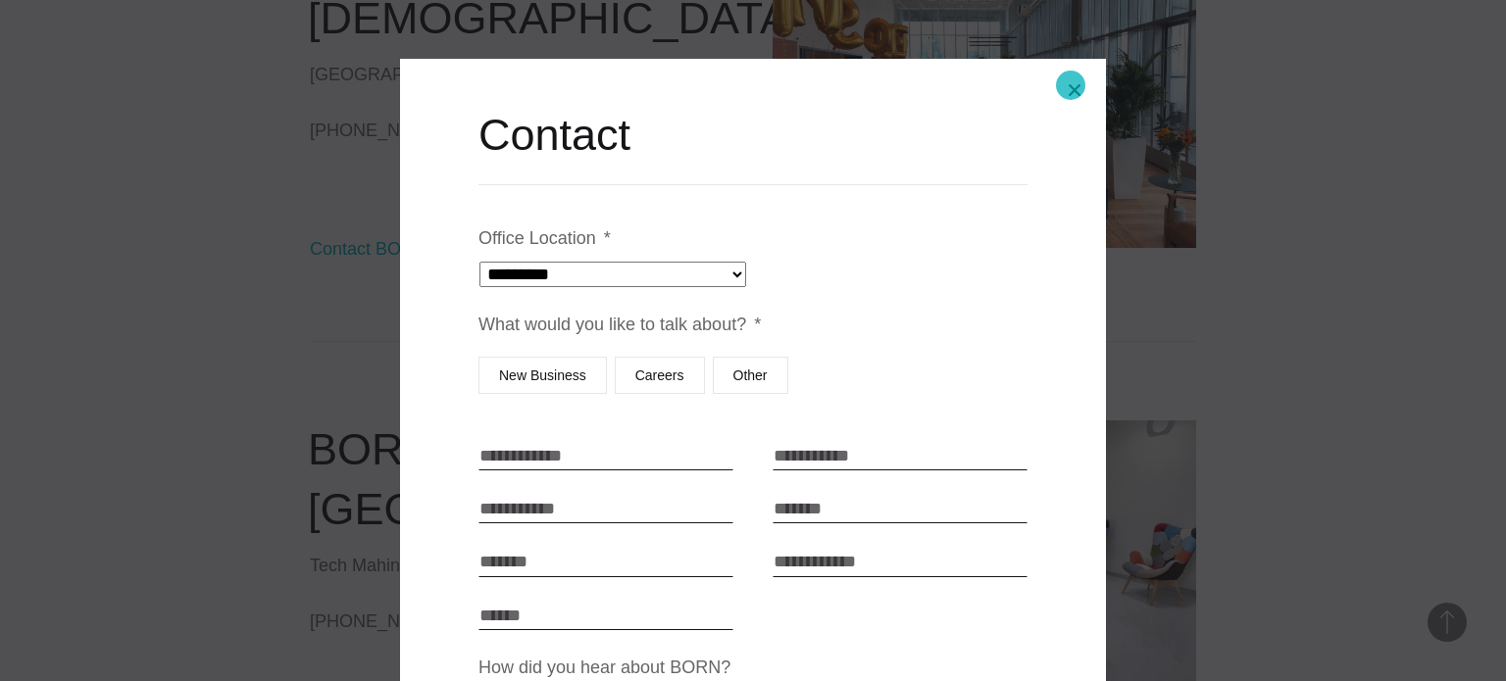
click at [1071, 85] on button "Close modal" at bounding box center [1074, 90] width 47 height 47
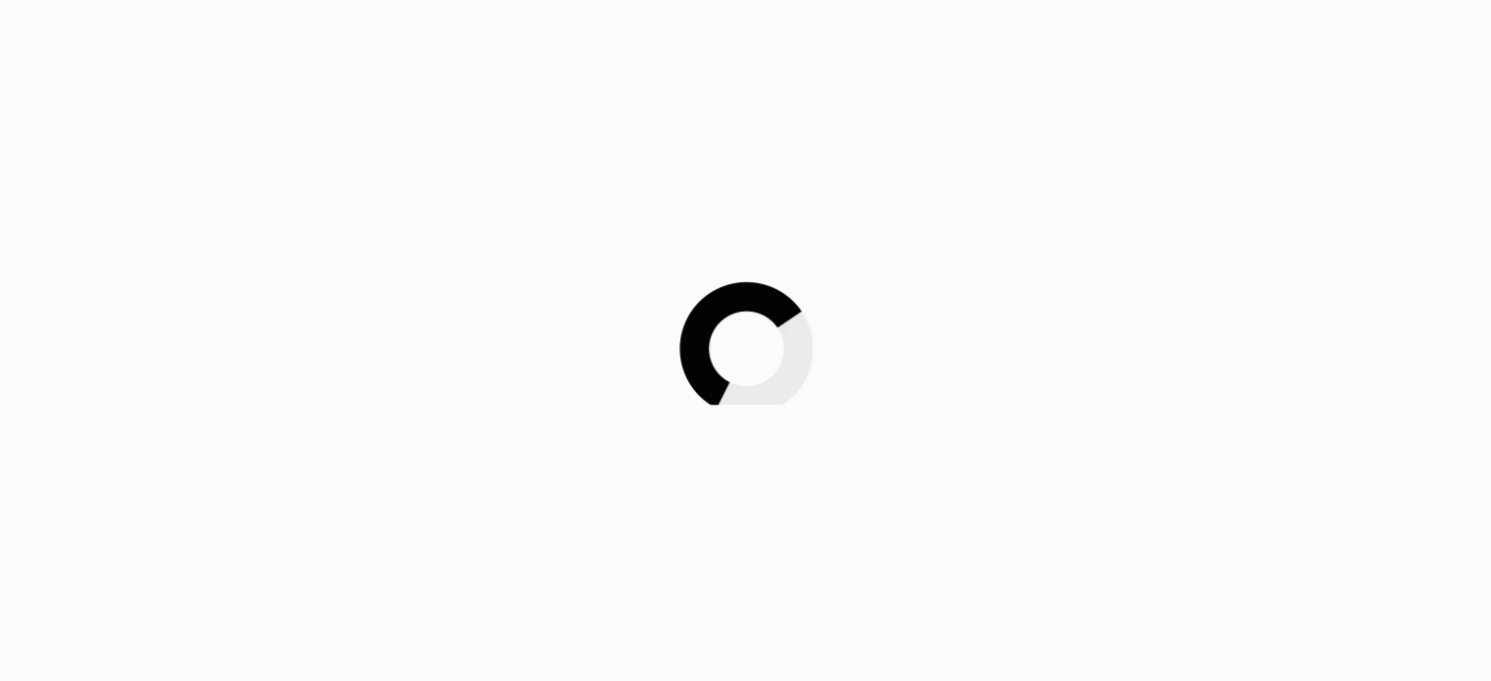
scroll to position [1765, 0]
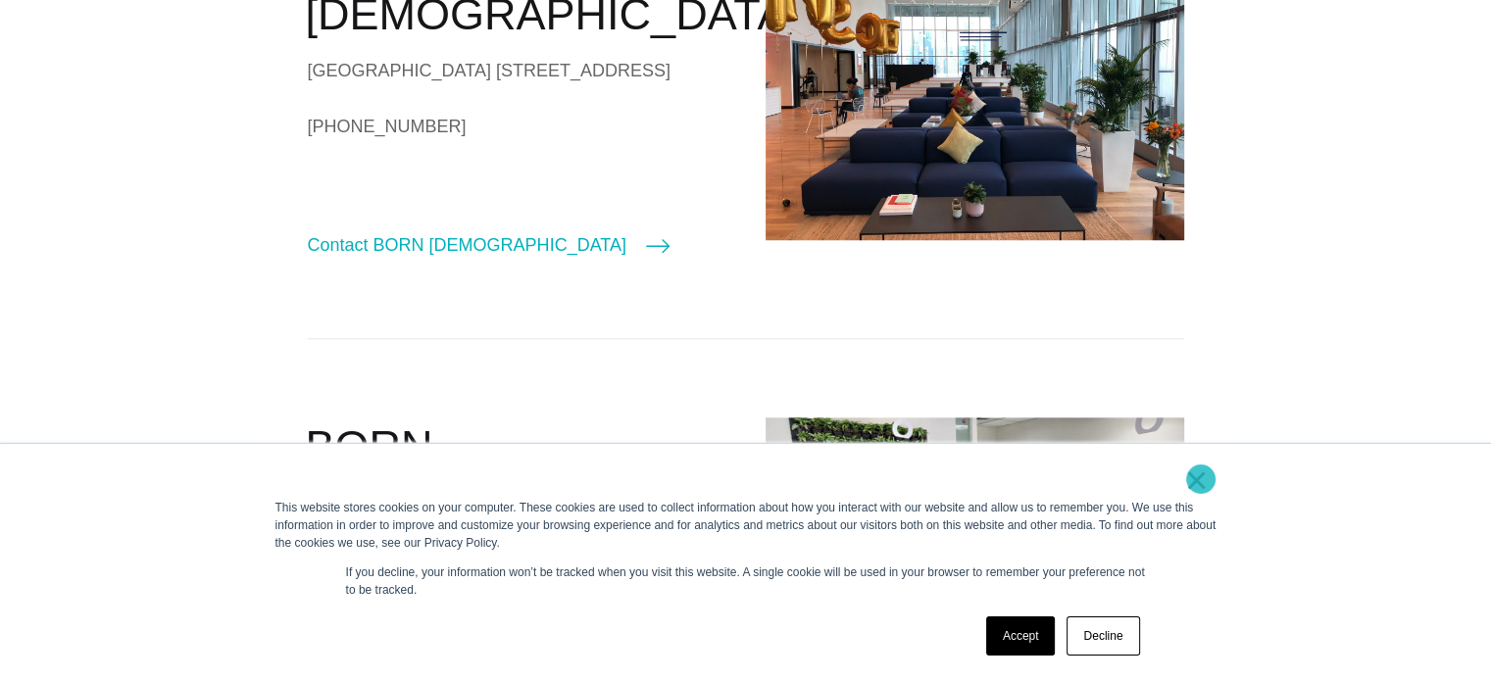
click at [1194, 477] on link "×" at bounding box center [1197, 481] width 24 height 18
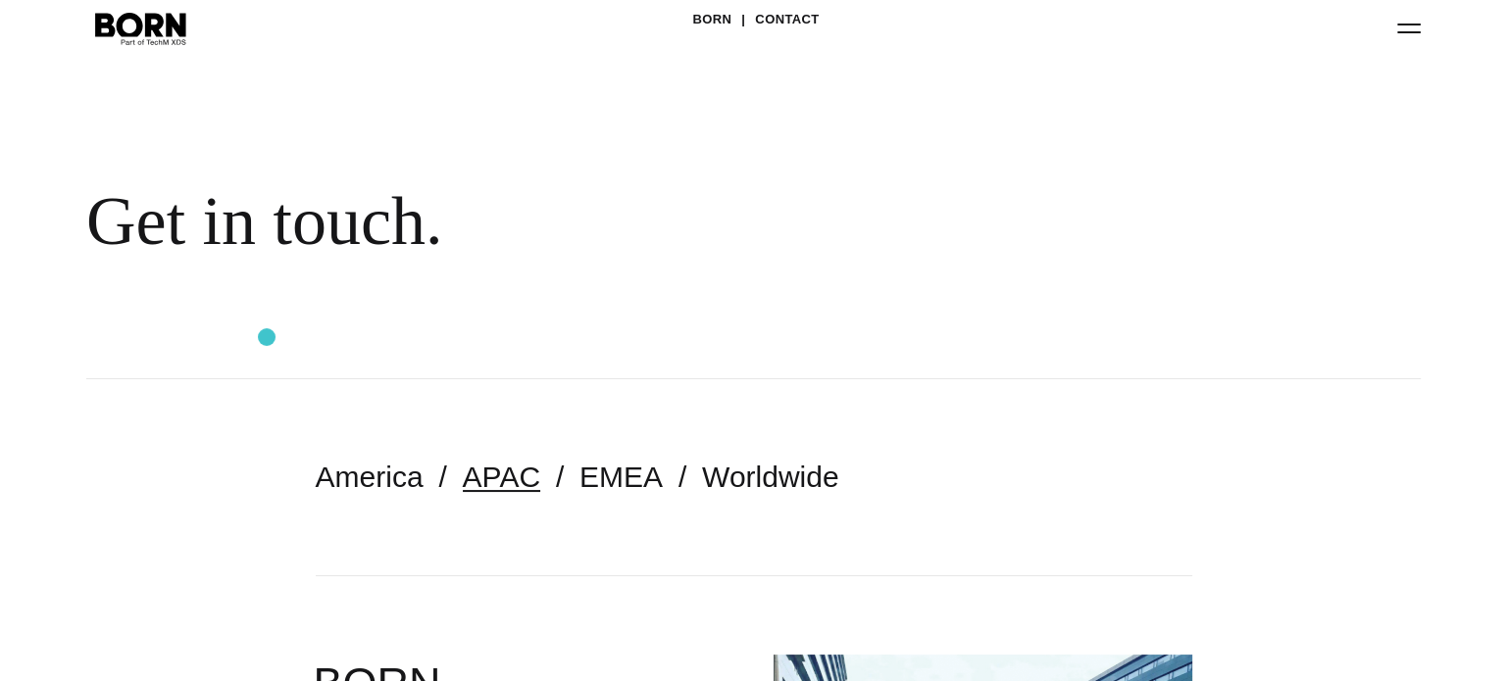
scroll to position [0, 0]
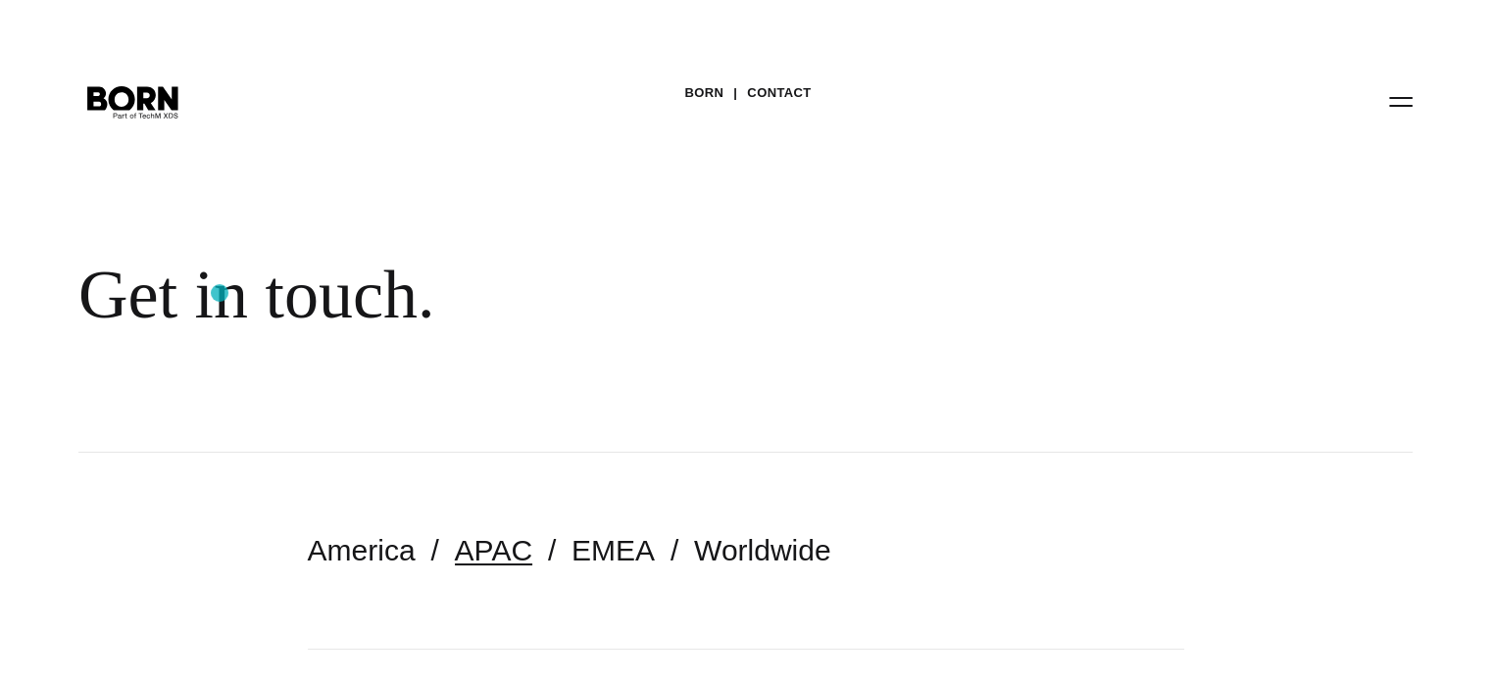
click at [220, 293] on div "Get in touch." at bounding box center [637, 295] width 1118 height 80
click at [1404, 105] on button "Primary Menu" at bounding box center [1400, 100] width 47 height 41
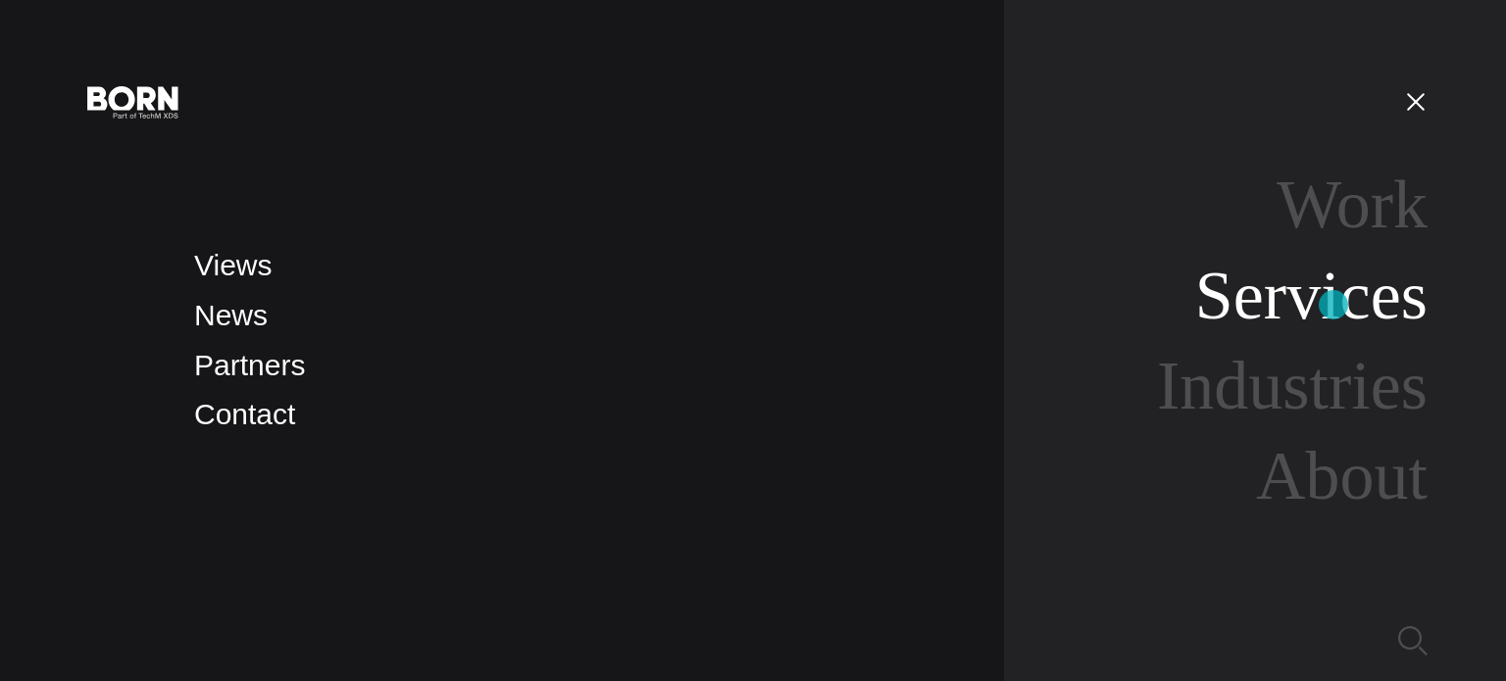
click at [1333, 305] on link "Services" at bounding box center [1311, 295] width 232 height 75
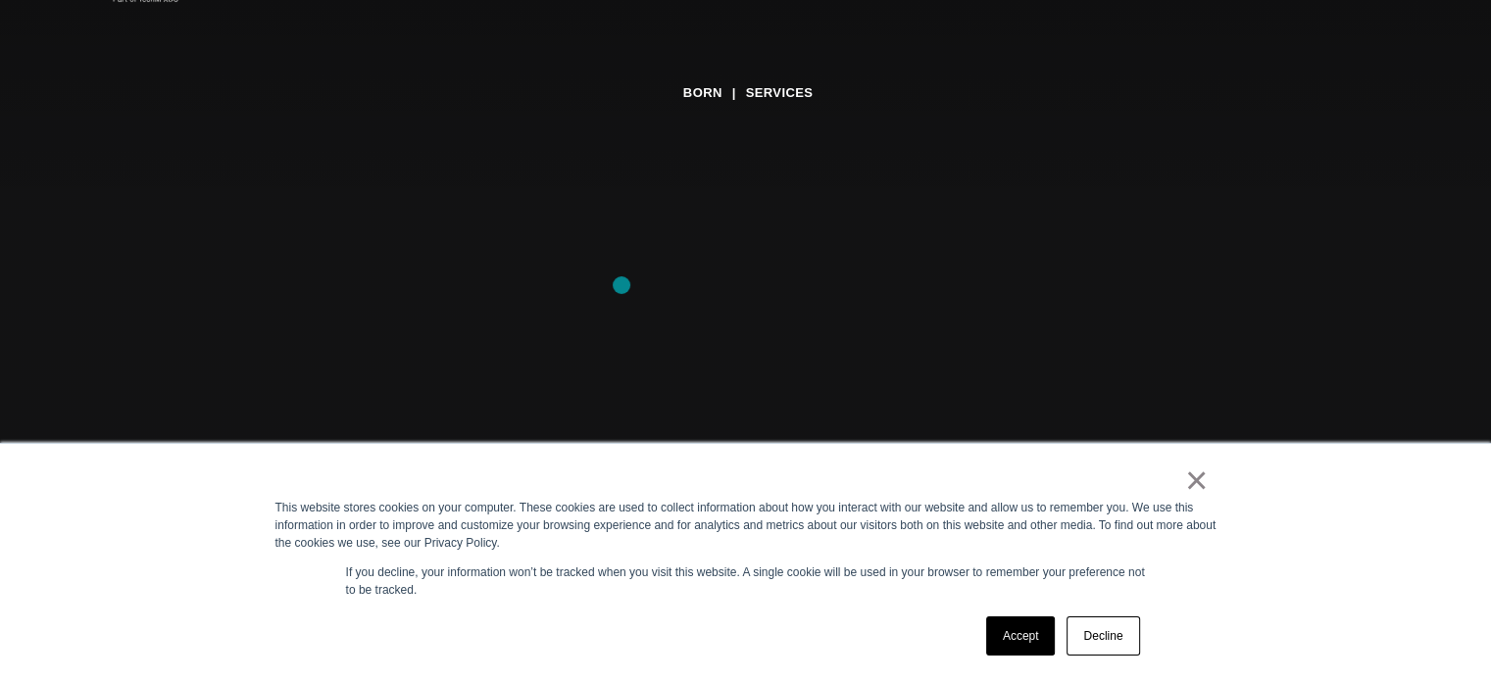
scroll to position [294, 0]
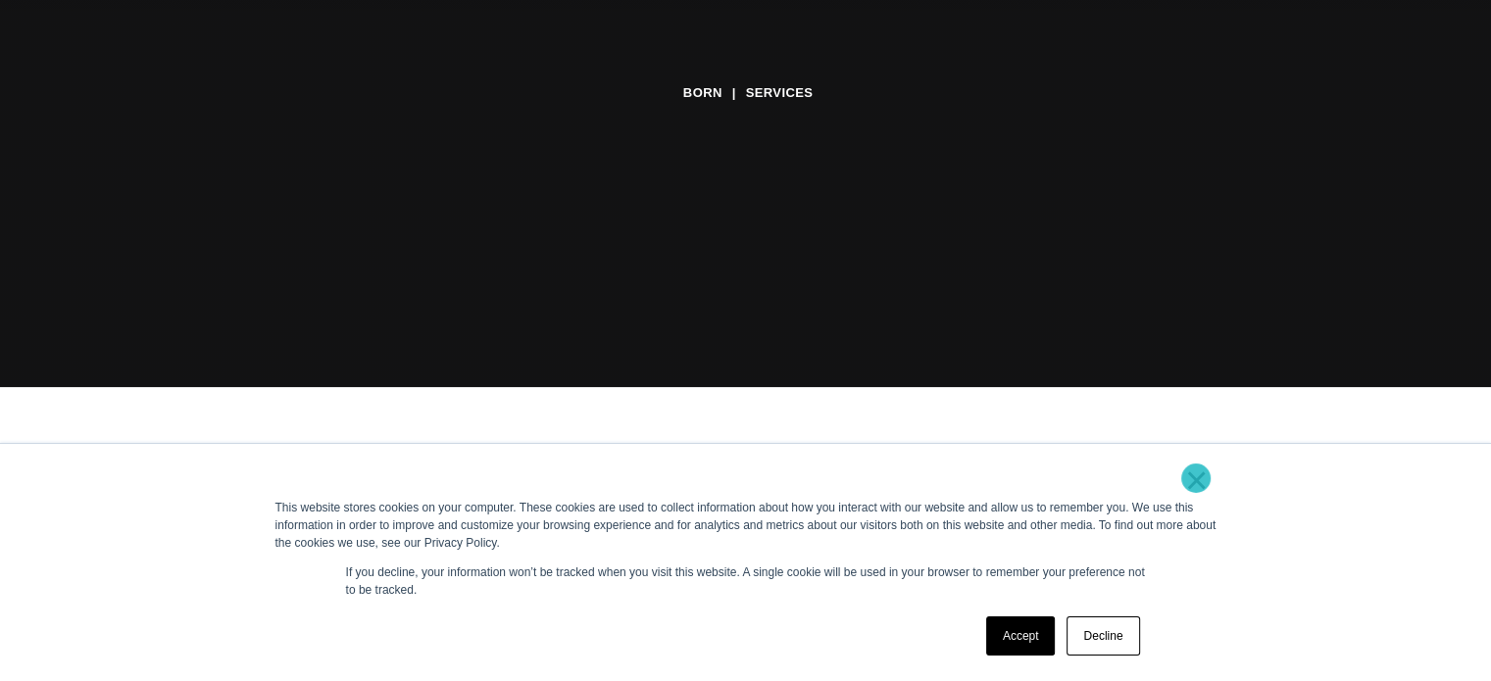
click at [1196, 478] on link "×" at bounding box center [1197, 481] width 24 height 18
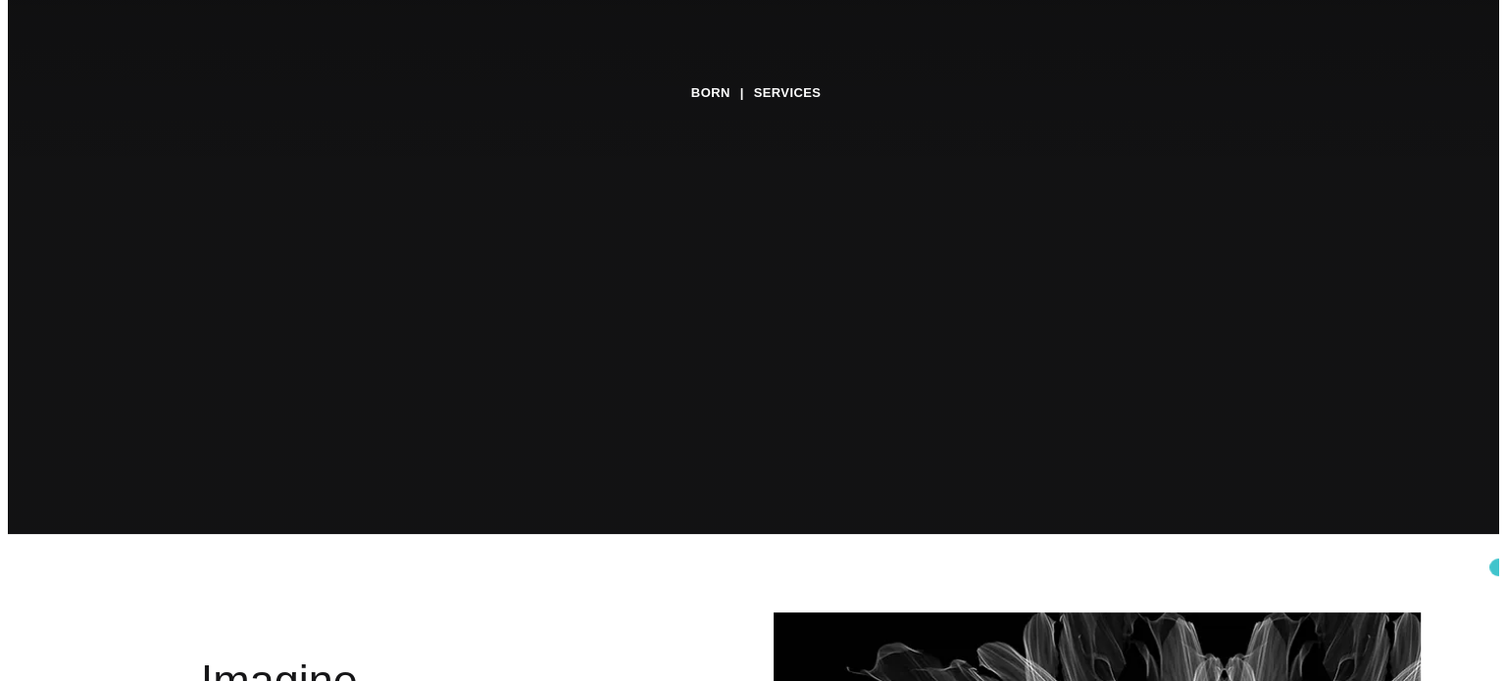
scroll to position [0, 0]
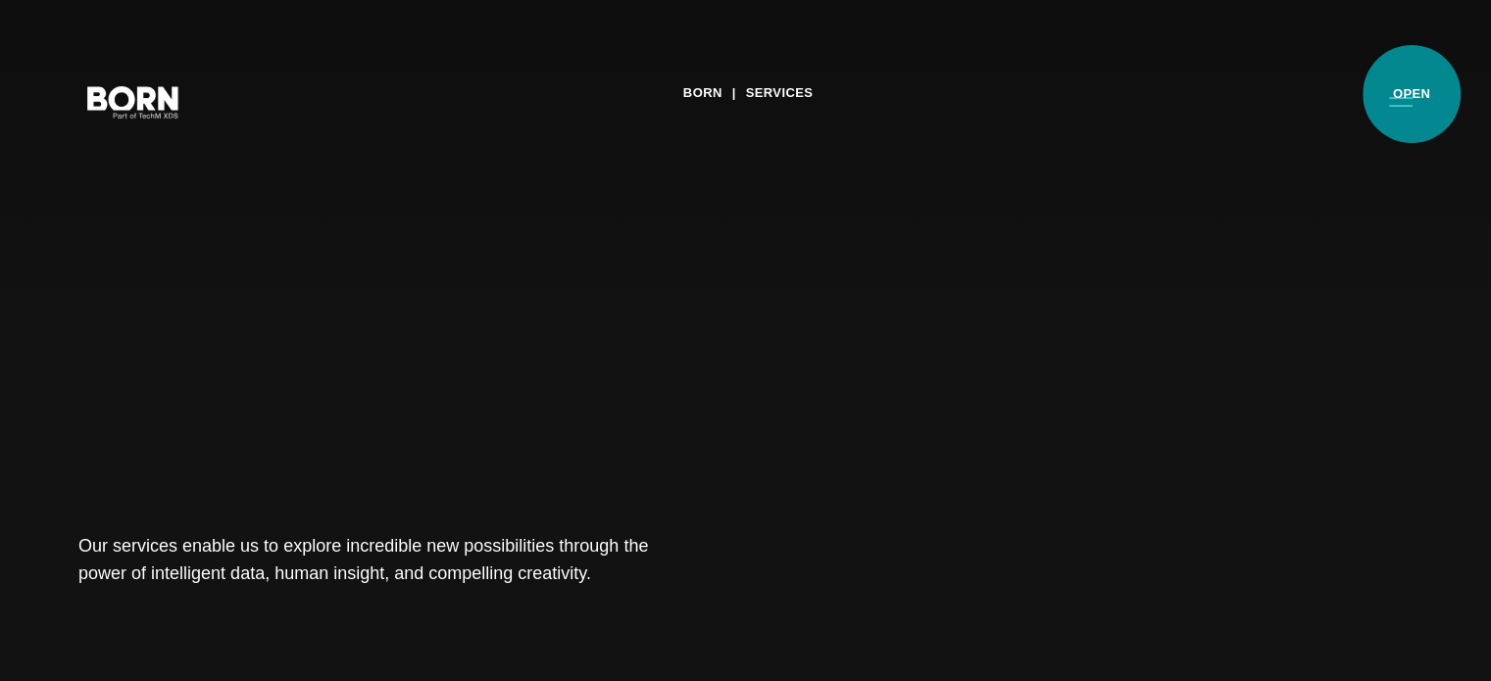
click at [1412, 94] on button "Primary Menu" at bounding box center [1400, 100] width 47 height 41
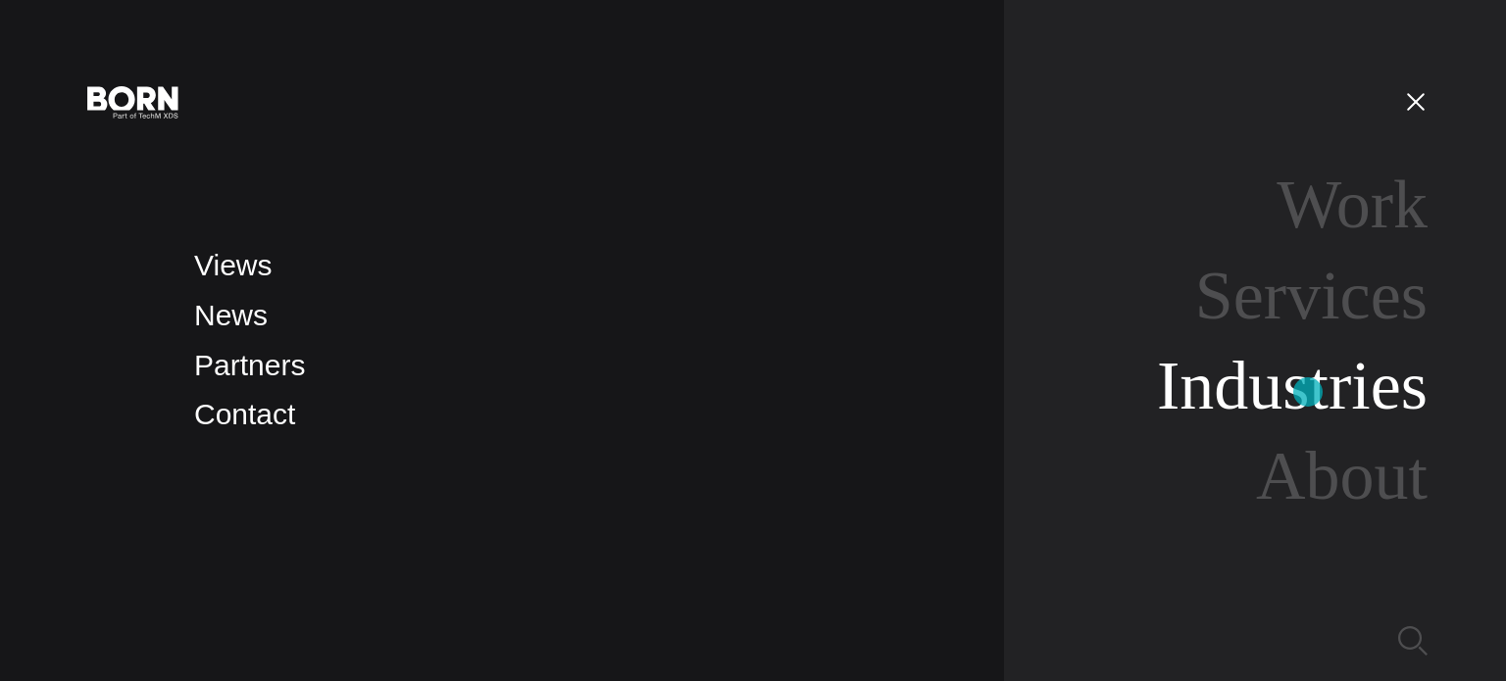
click at [1308, 392] on link "Industries" at bounding box center [1292, 385] width 271 height 75
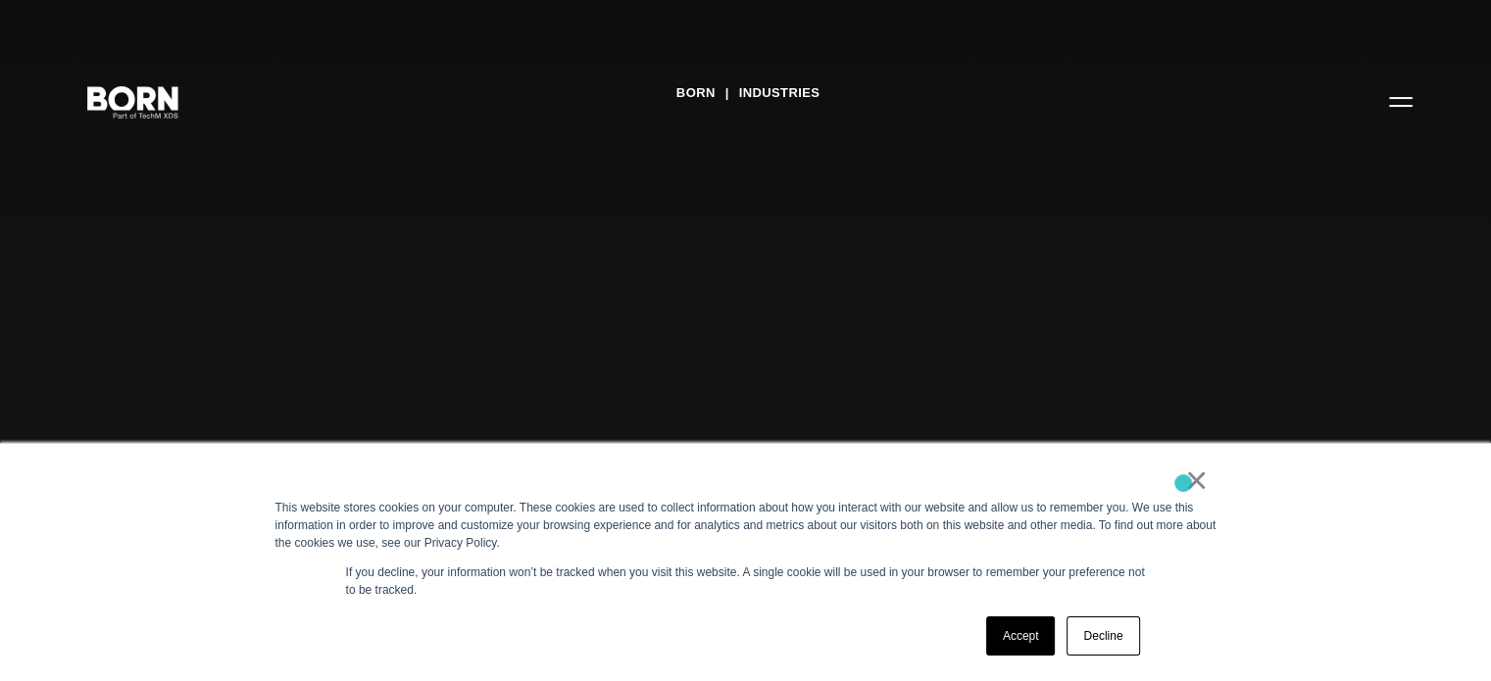
click at [1181, 481] on div "×" at bounding box center [741, 485] width 933 height 27
click at [1193, 480] on link "×" at bounding box center [1197, 481] width 24 height 18
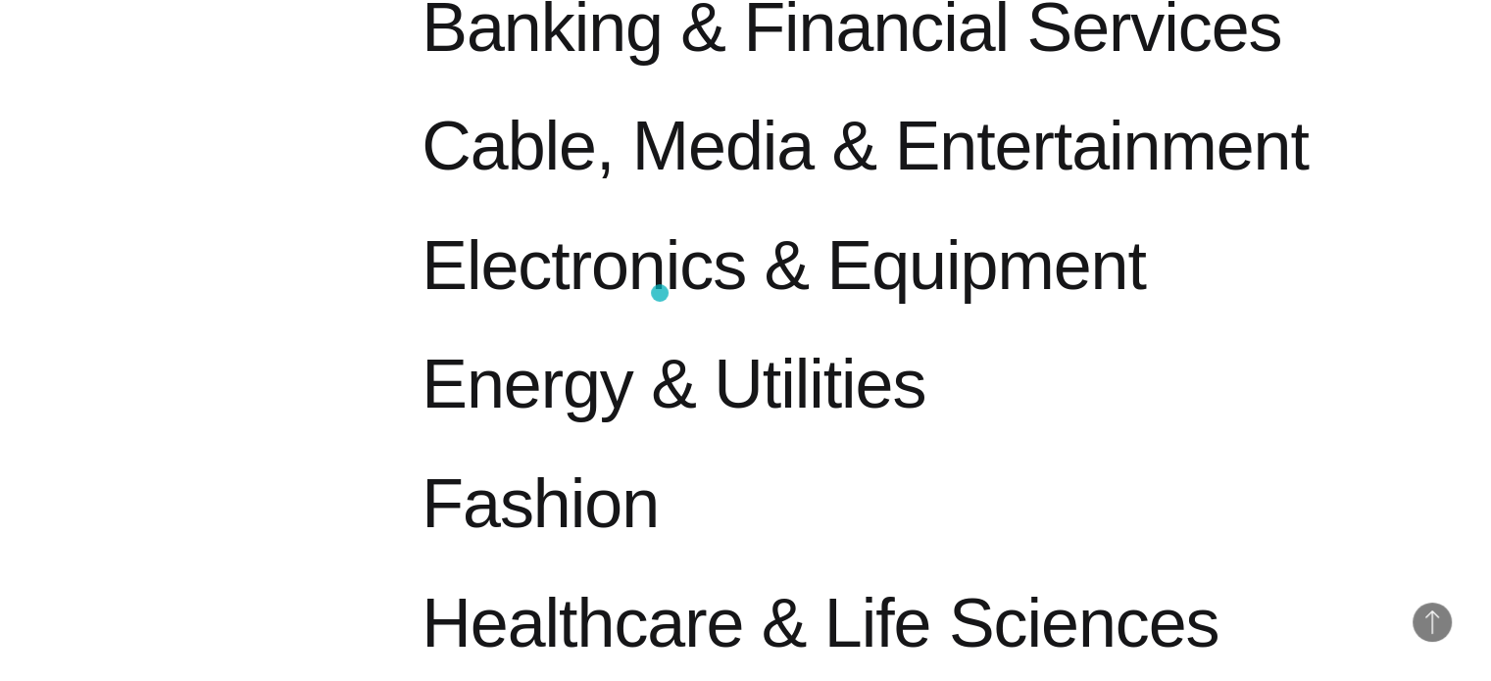
scroll to position [1274, 0]
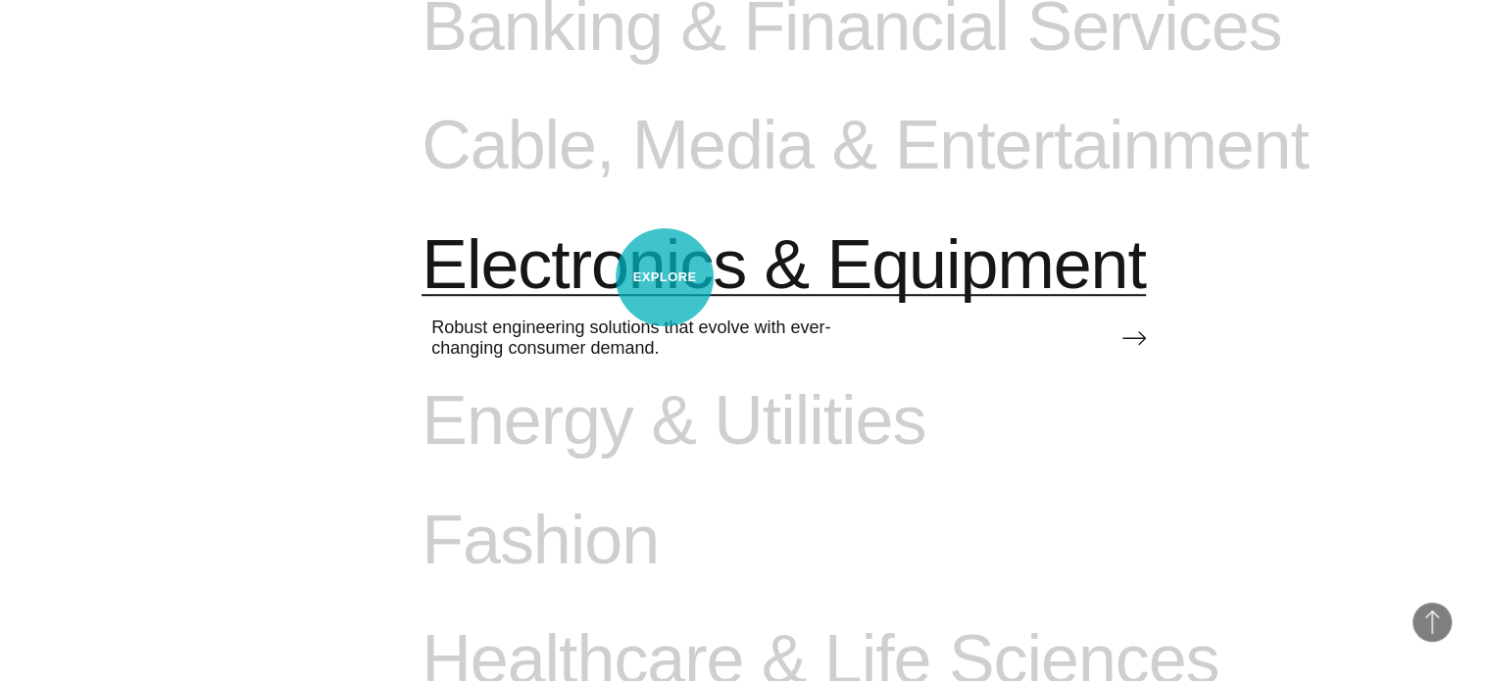
click at [665, 277] on span "Electronics & Equipment" at bounding box center [783, 265] width 723 height 80
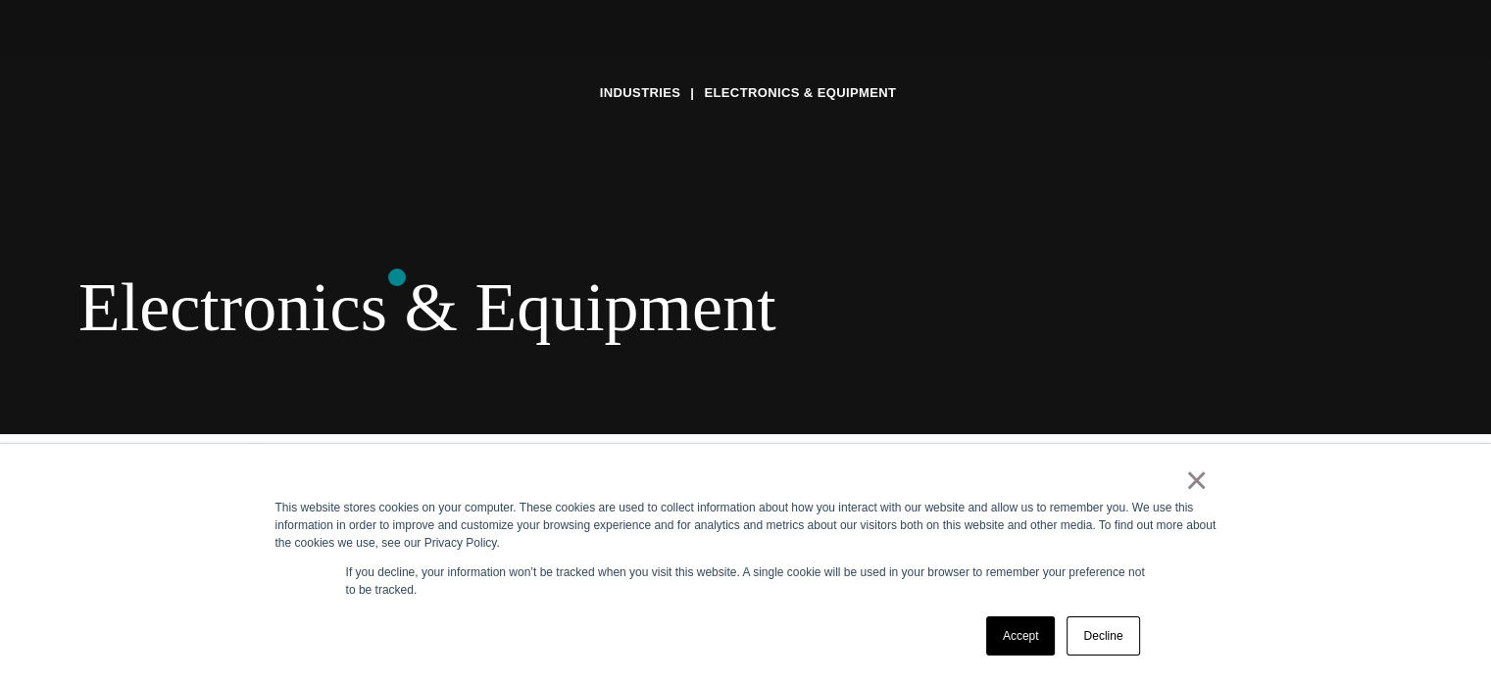
scroll to position [294, 0]
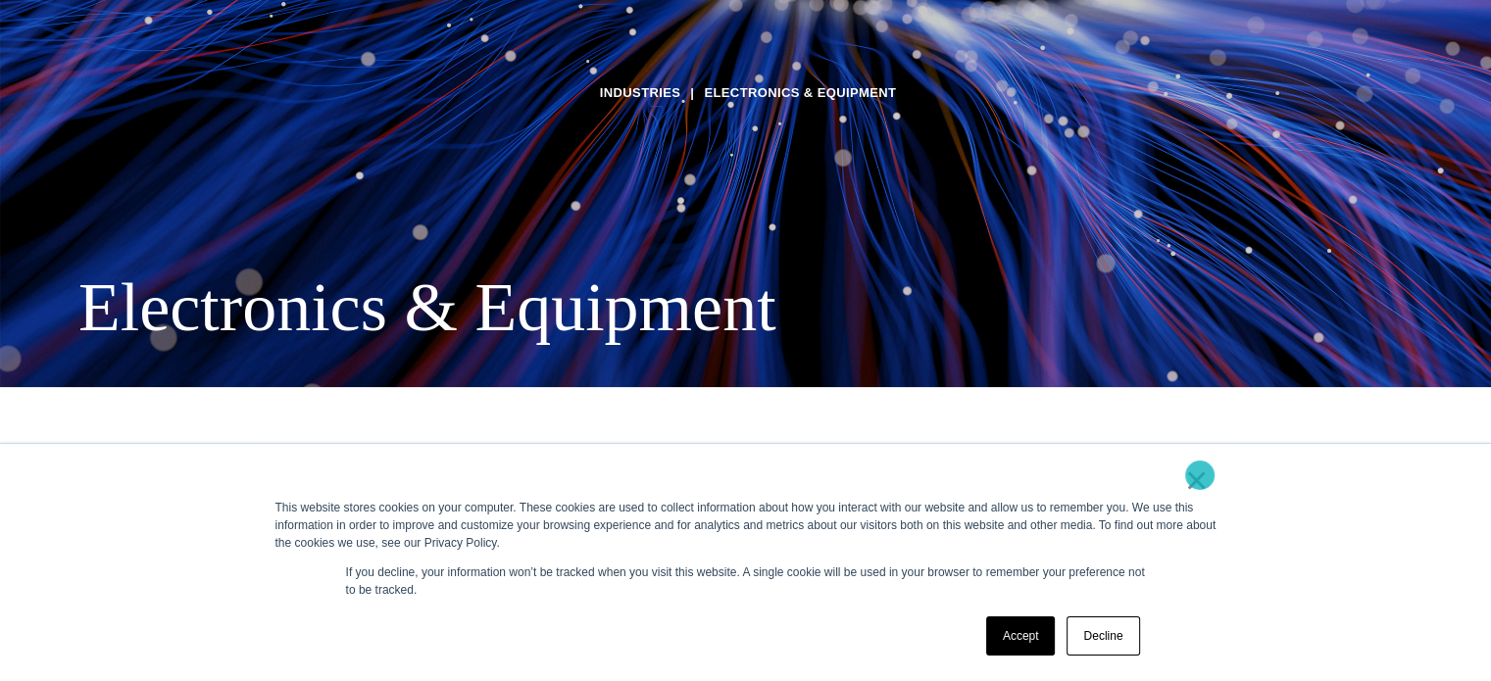
click at [1200, 475] on link "×" at bounding box center [1197, 481] width 24 height 18
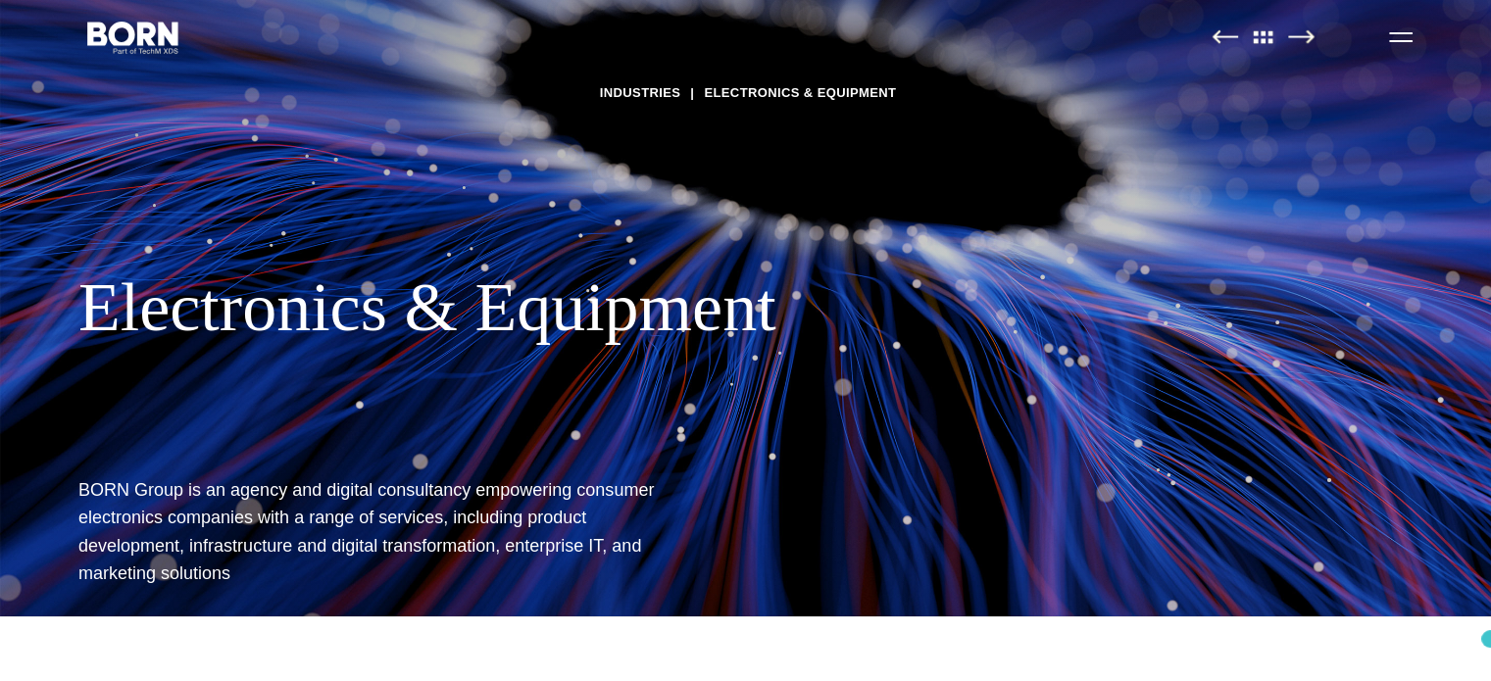
scroll to position [0, 0]
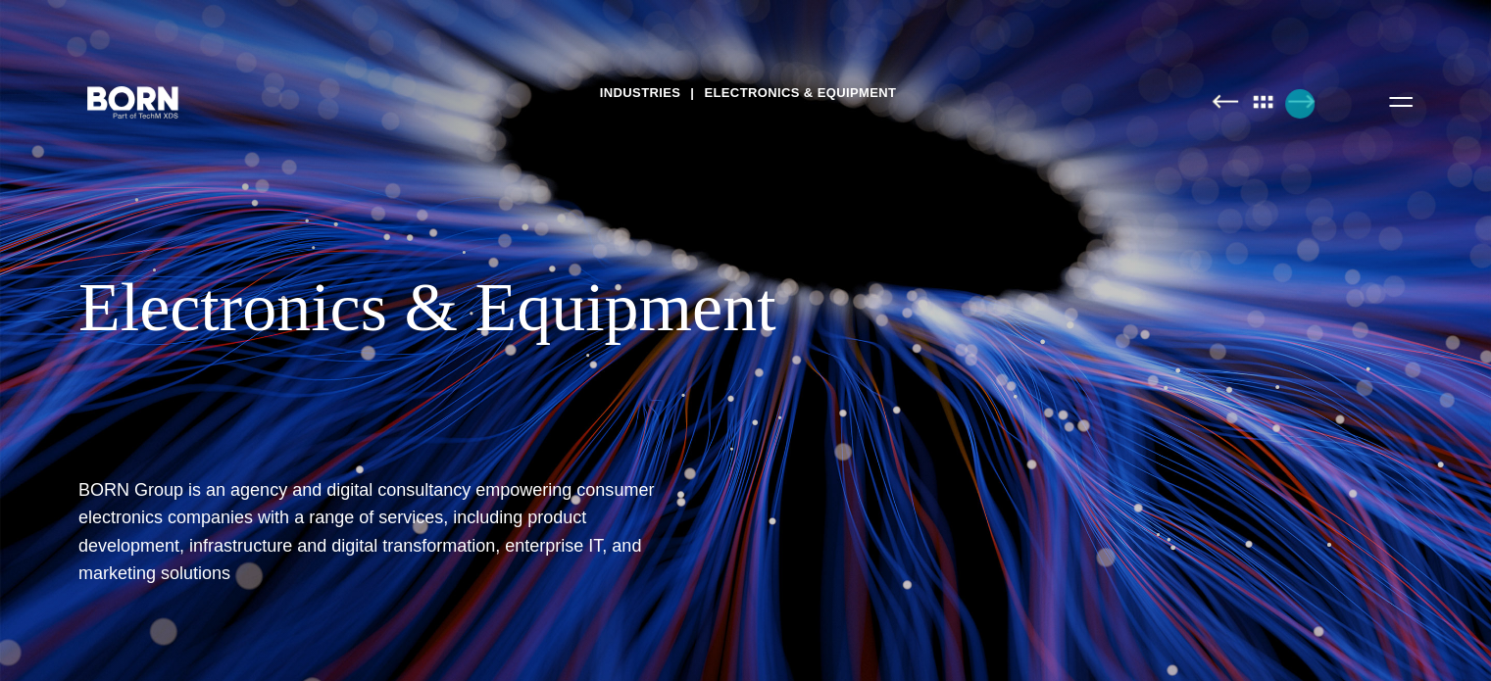
click at [1300, 104] on img at bounding box center [1301, 101] width 26 height 15
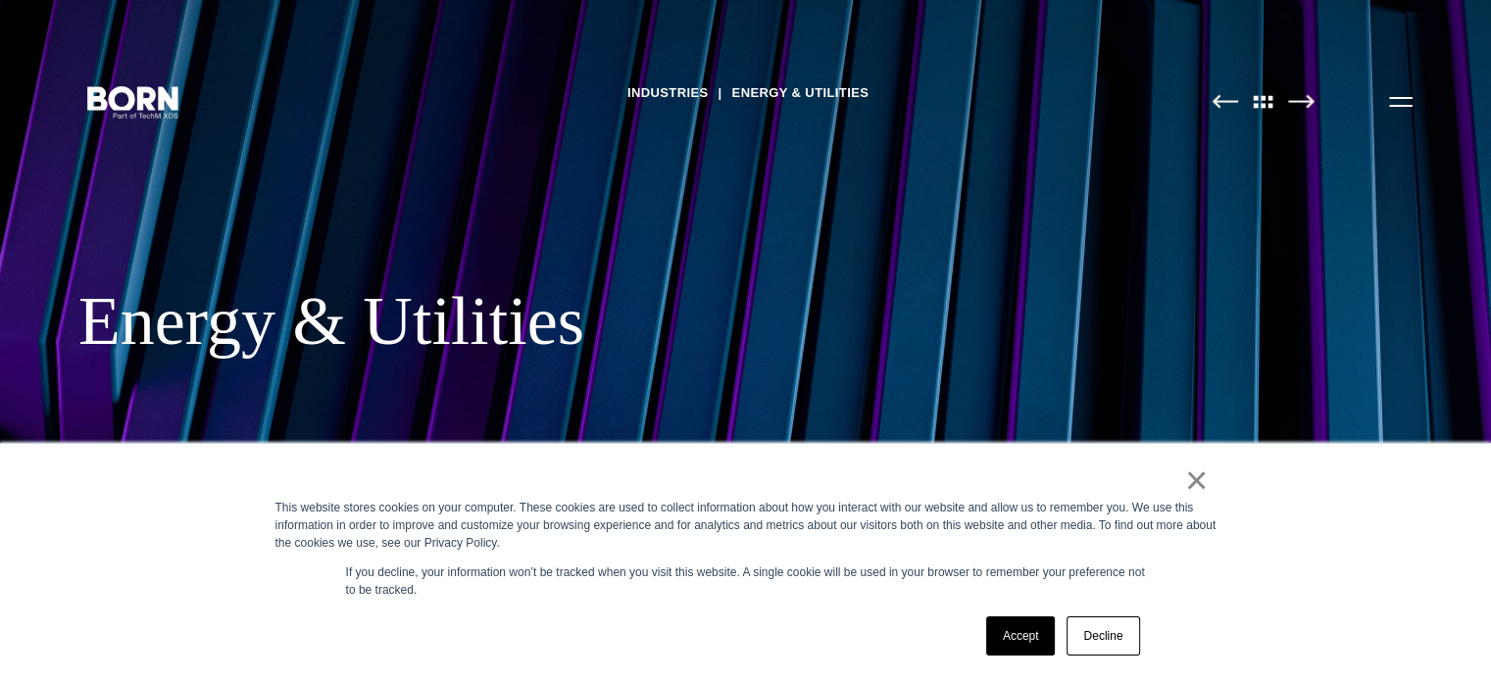
click at [1300, 104] on img at bounding box center [1301, 101] width 26 height 15
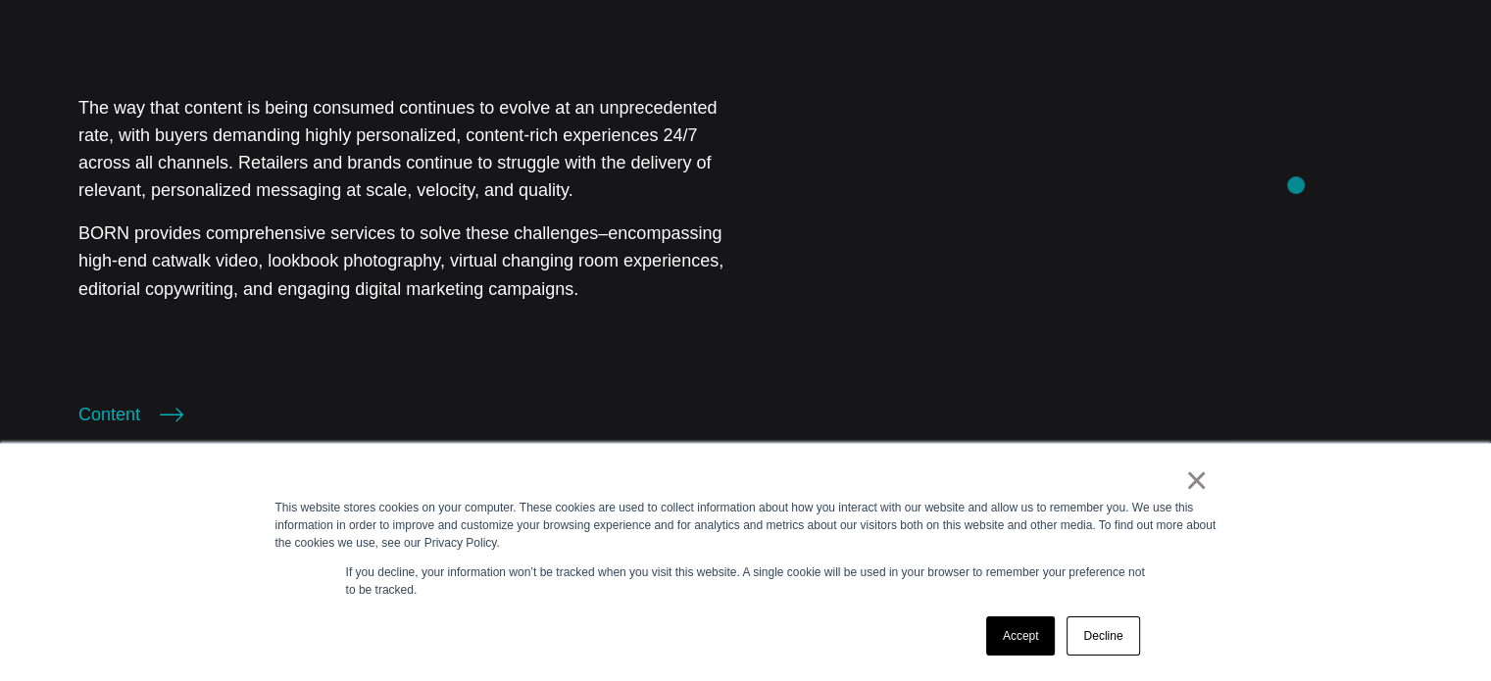
scroll to position [2157, 0]
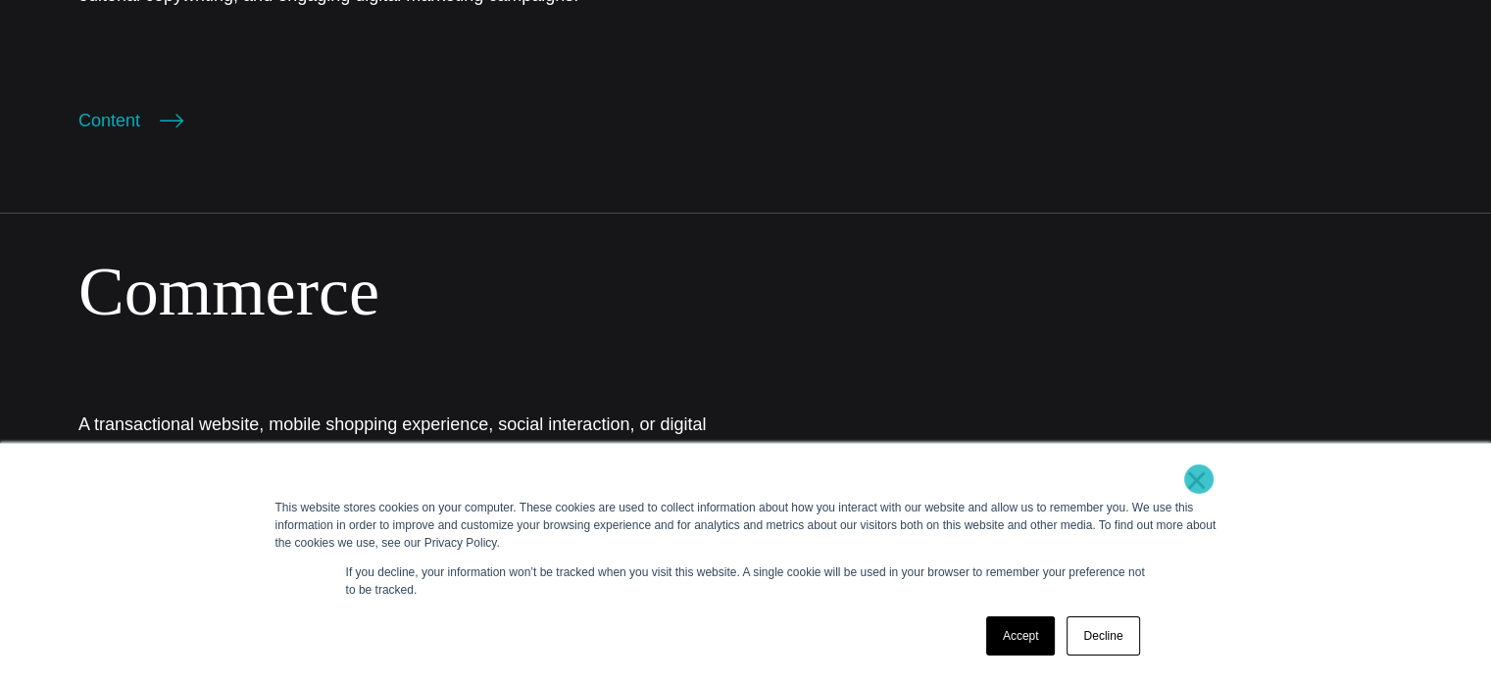
click at [1199, 479] on link "×" at bounding box center [1197, 481] width 24 height 18
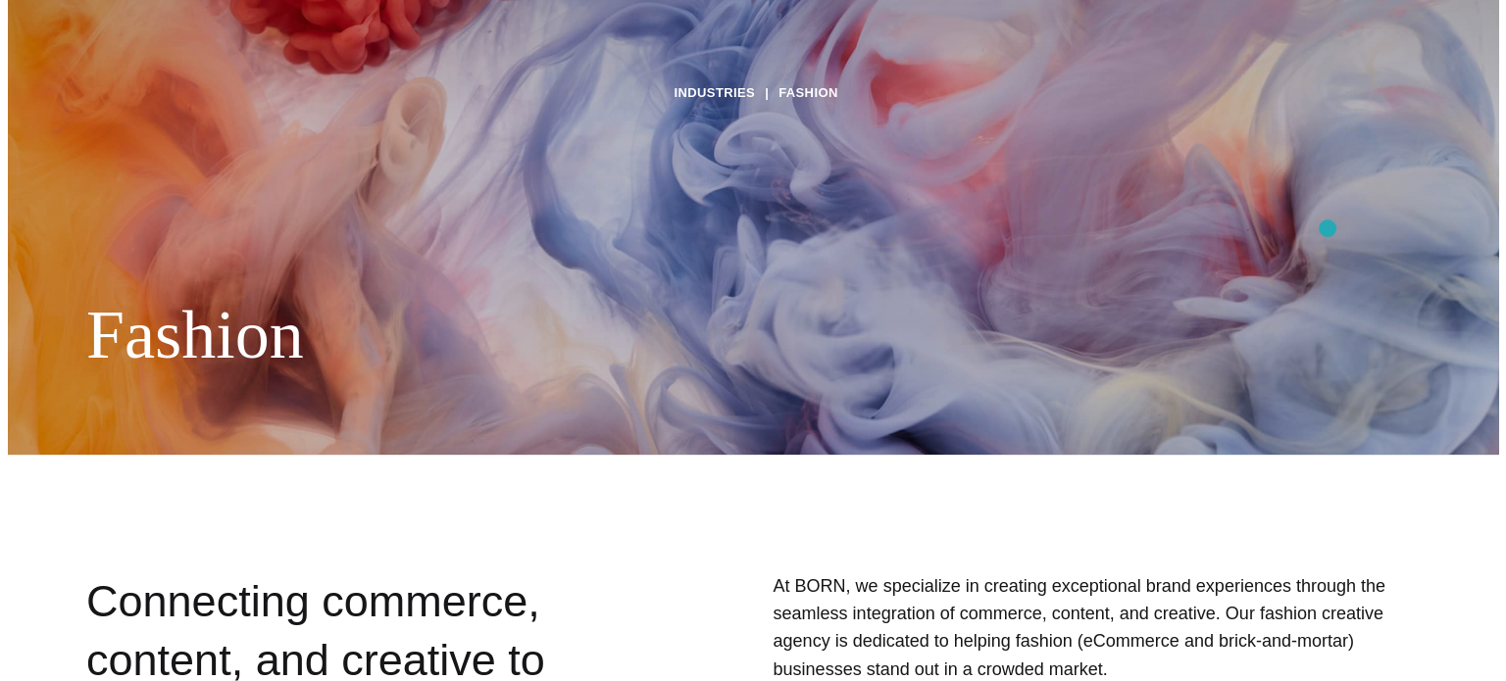
scroll to position [0, 0]
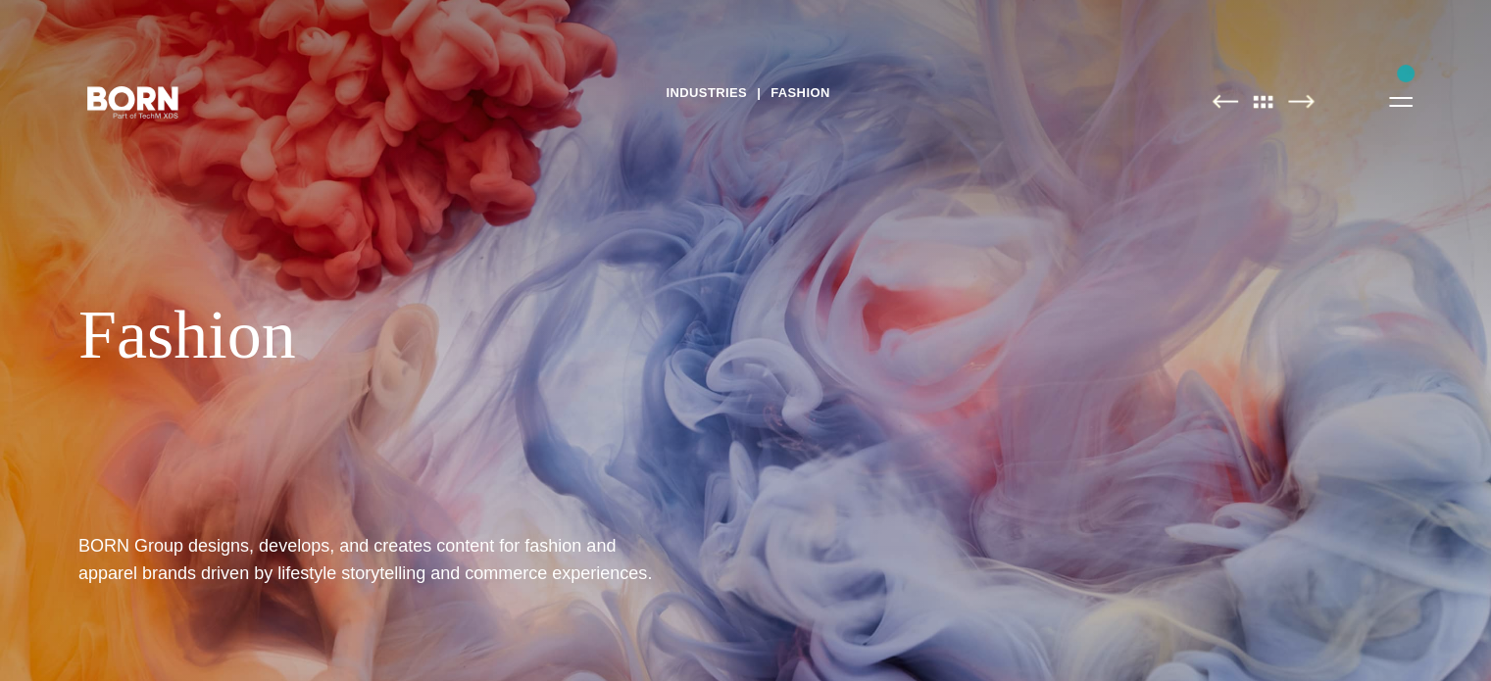
click at [1406, 74] on div "Industries Fashion Fashion BORN Group designs, develops, and creates content fo…" at bounding box center [745, 340] width 1491 height 681
click at [1394, 98] on button "Primary Menu" at bounding box center [1400, 100] width 47 height 41
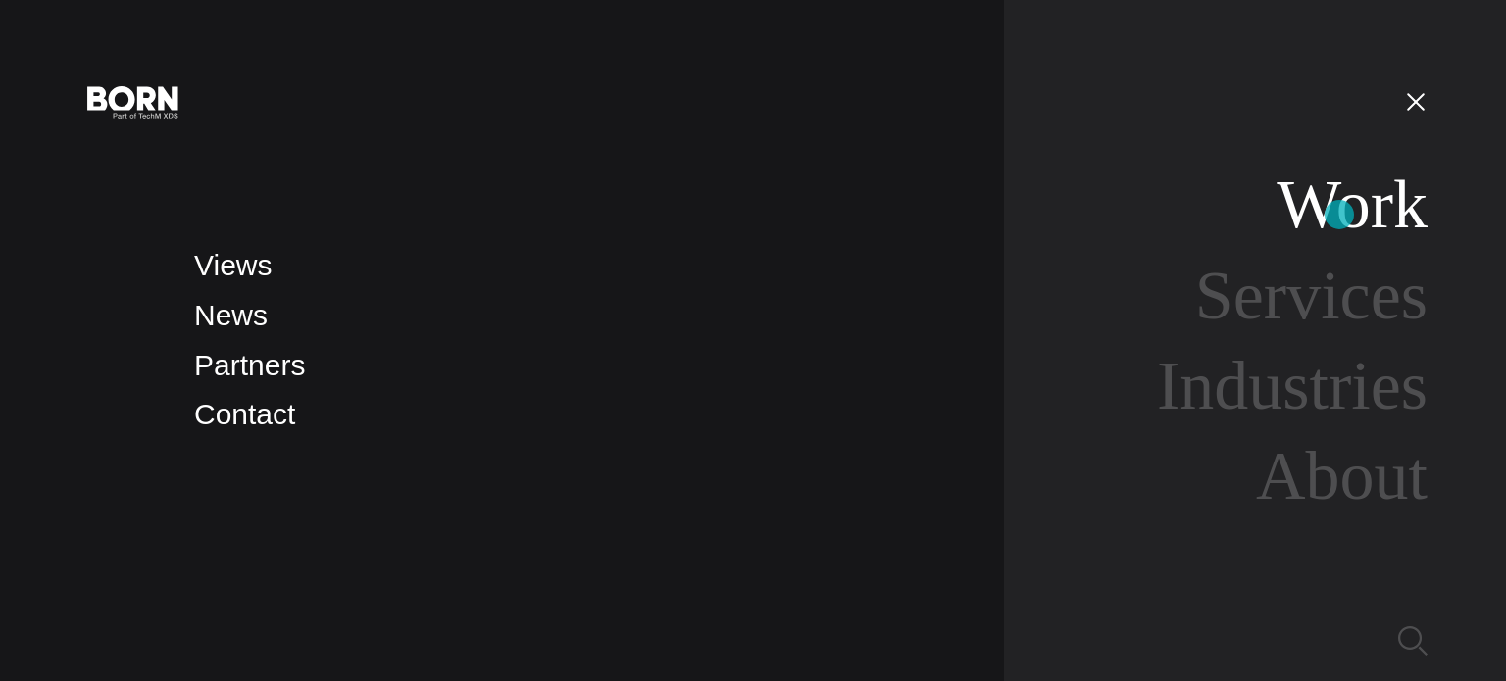
click at [1342, 209] on link "Work" at bounding box center [1351, 204] width 151 height 75
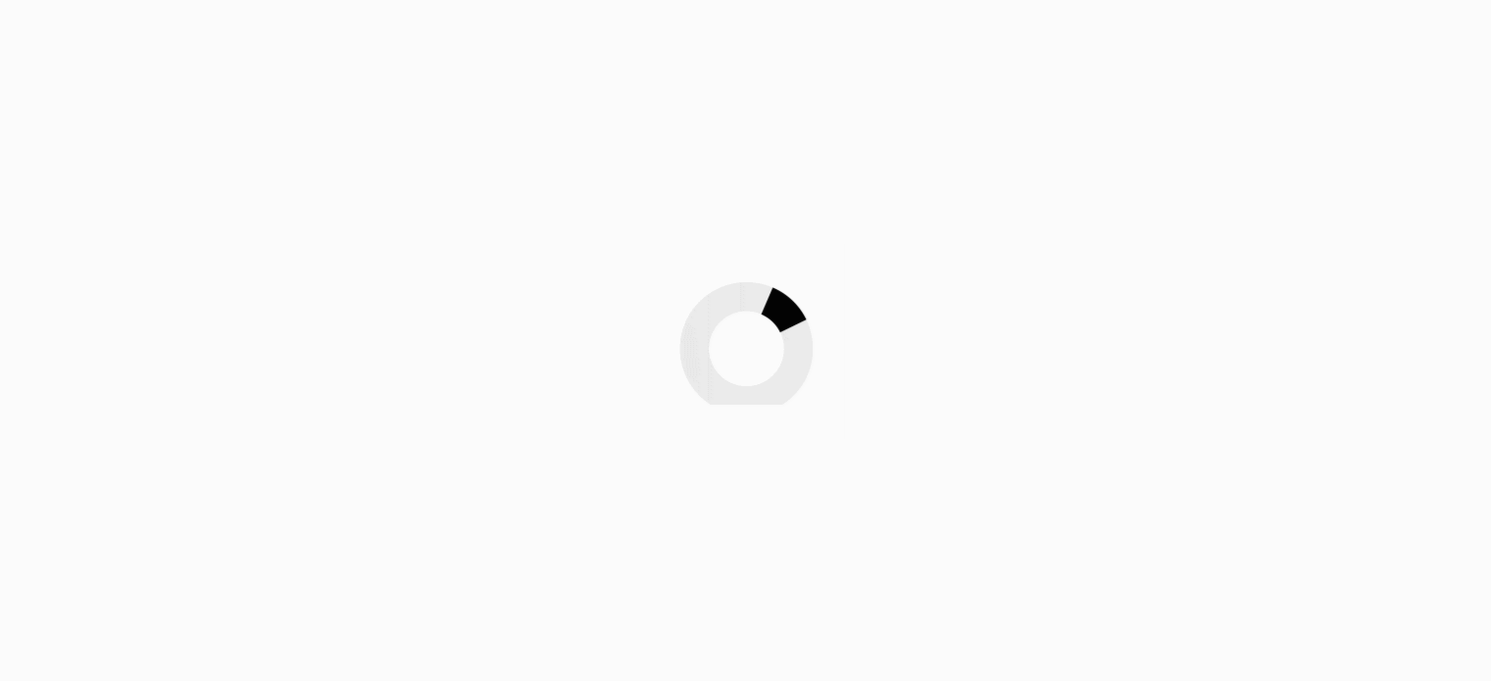
click at [261, 147] on div at bounding box center [745, 340] width 1491 height 681
drag, startPoint x: 145, startPoint y: 160, endPoint x: 499, endPoint y: 242, distance: 363.4
click at [222, 176] on div at bounding box center [745, 340] width 1491 height 681
click at [417, 264] on div at bounding box center [745, 340] width 1491 height 681
click at [239, 277] on div at bounding box center [745, 340] width 1491 height 681
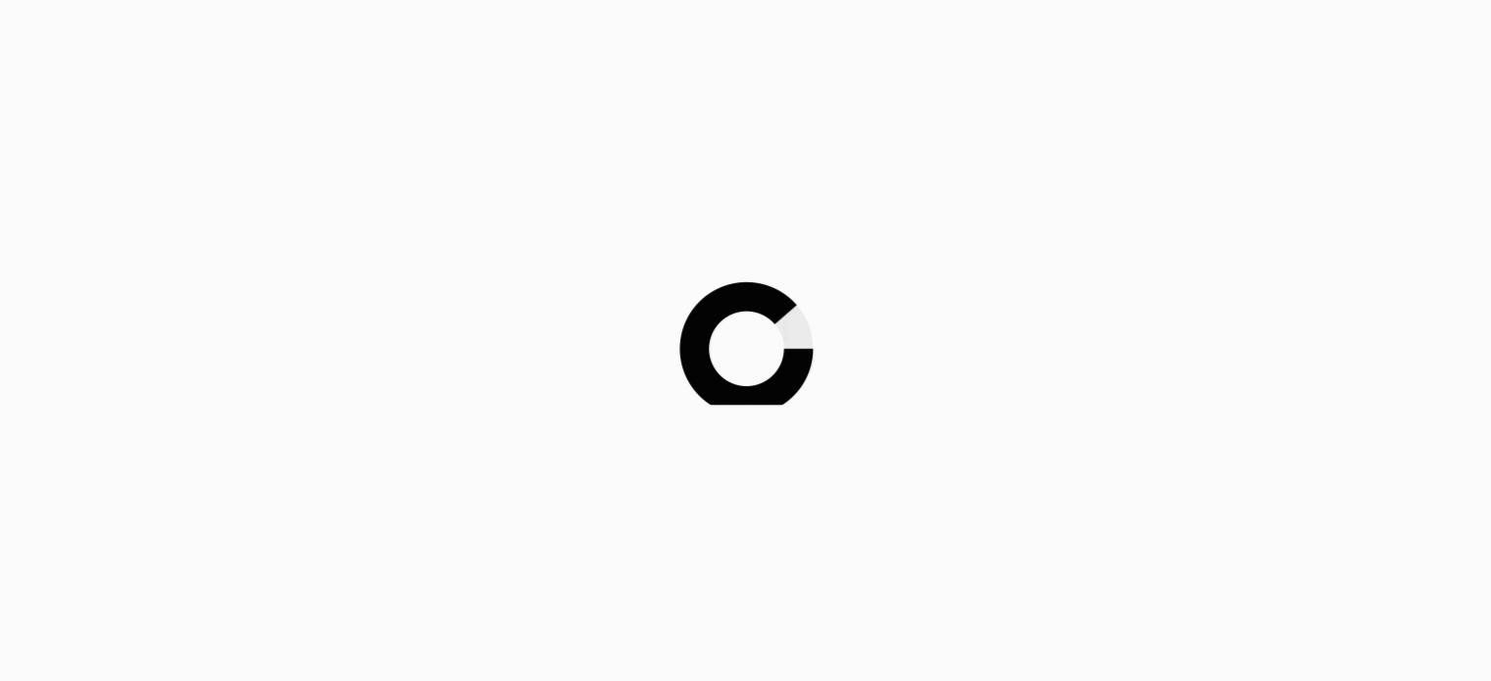
drag, startPoint x: 463, startPoint y: 263, endPoint x: 747, endPoint y: 297, distance: 286.4
click at [747, 297] on div at bounding box center [745, 340] width 1491 height 681
click at [745, 304] on img at bounding box center [746, 341] width 196 height 196
click at [906, 260] on div at bounding box center [745, 340] width 1491 height 681
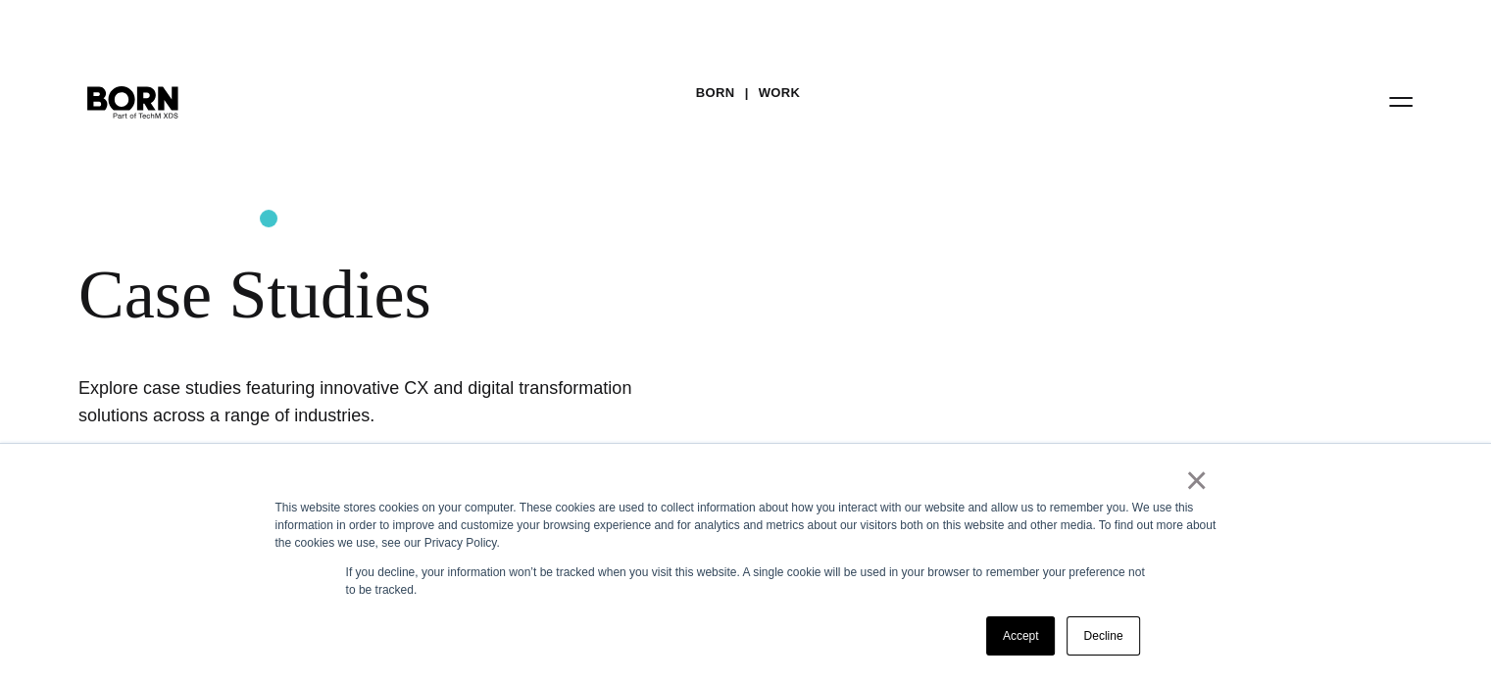
click at [269, 219] on div "BORN Work Case Studies Explore case studies featuring innovative CX and digital…" at bounding box center [745, 261] width 1491 height 523
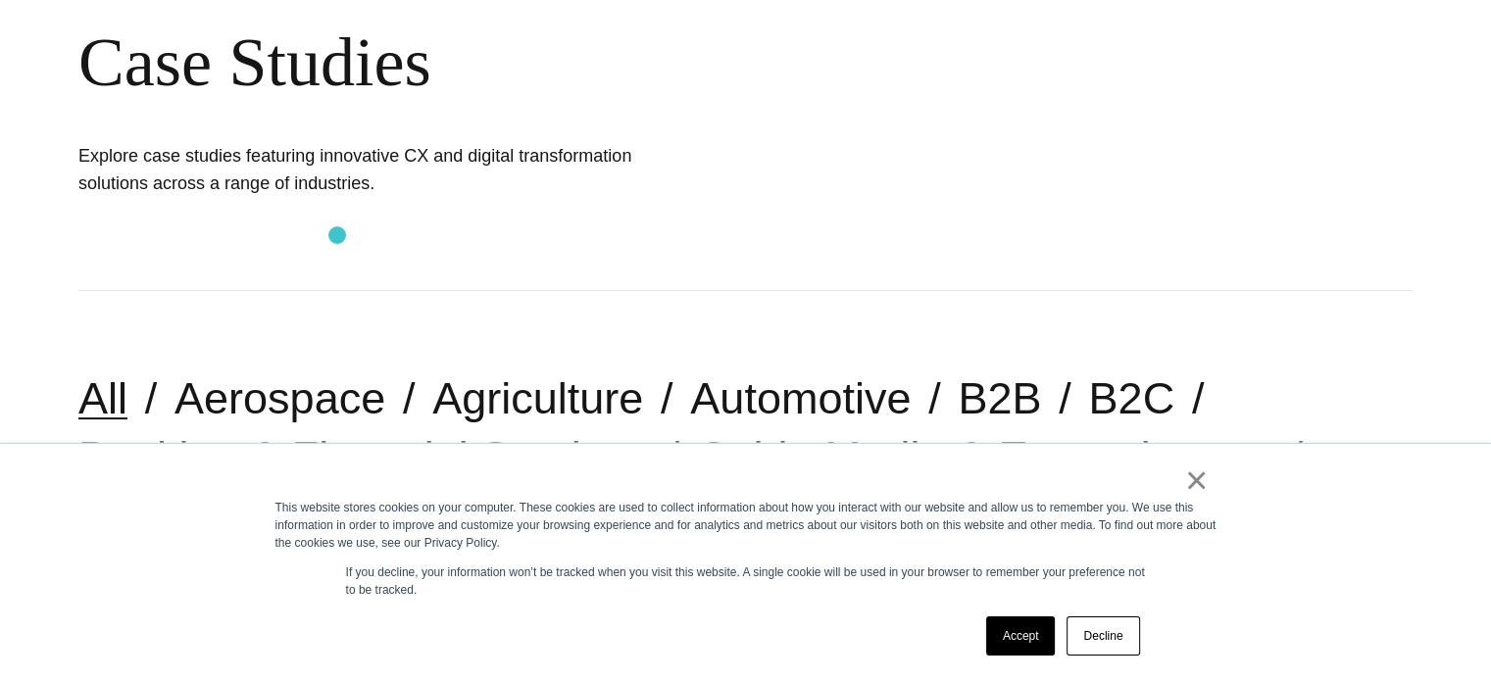
scroll to position [294, 0]
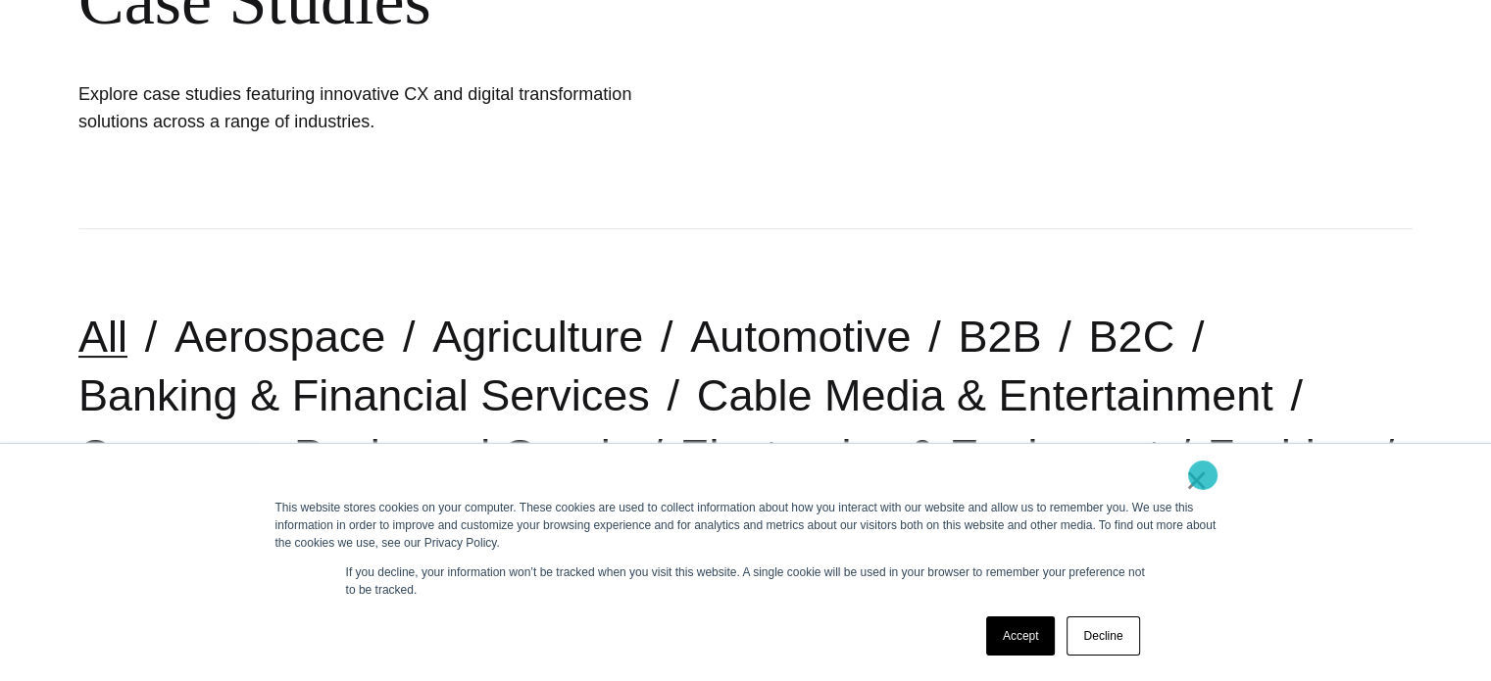
click at [1203, 475] on link "×" at bounding box center [1197, 481] width 24 height 18
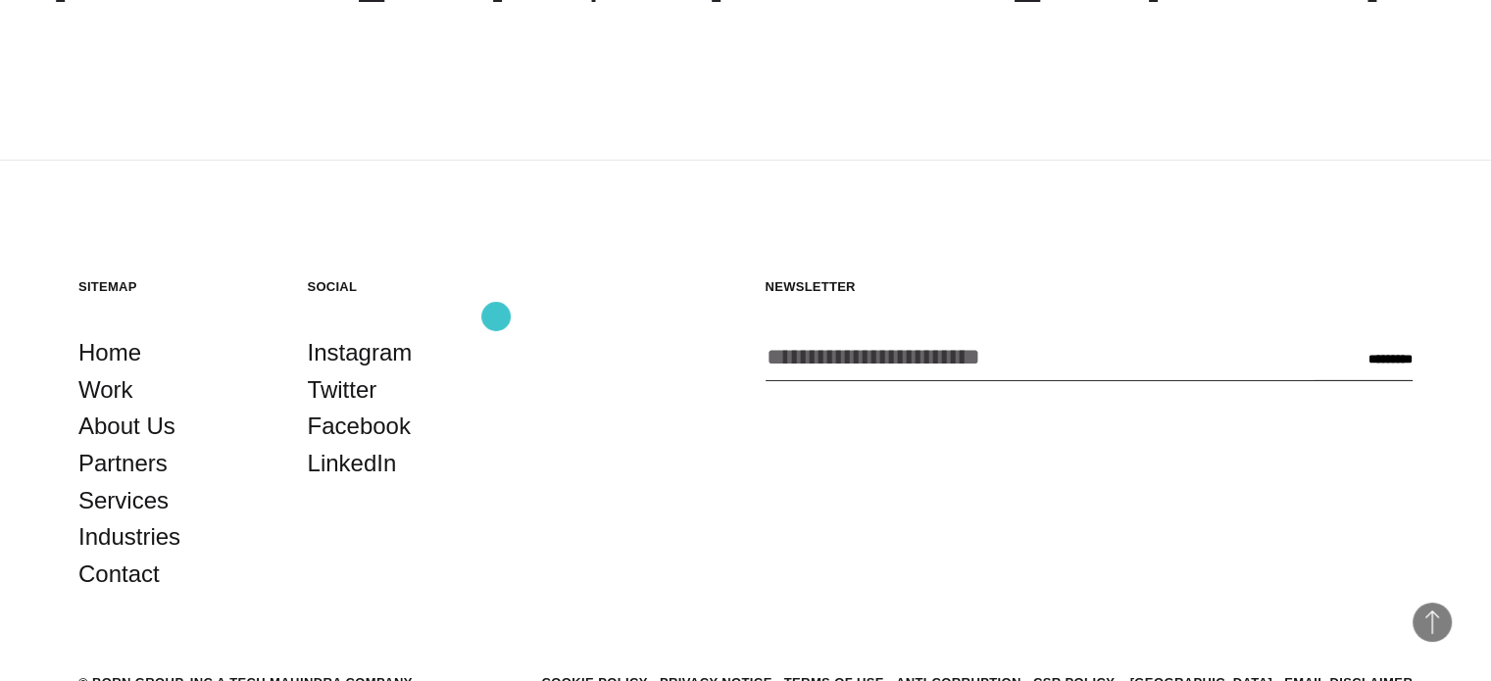
scroll to position [6237, 0]
